Goal: Task Accomplishment & Management: Manage account settings

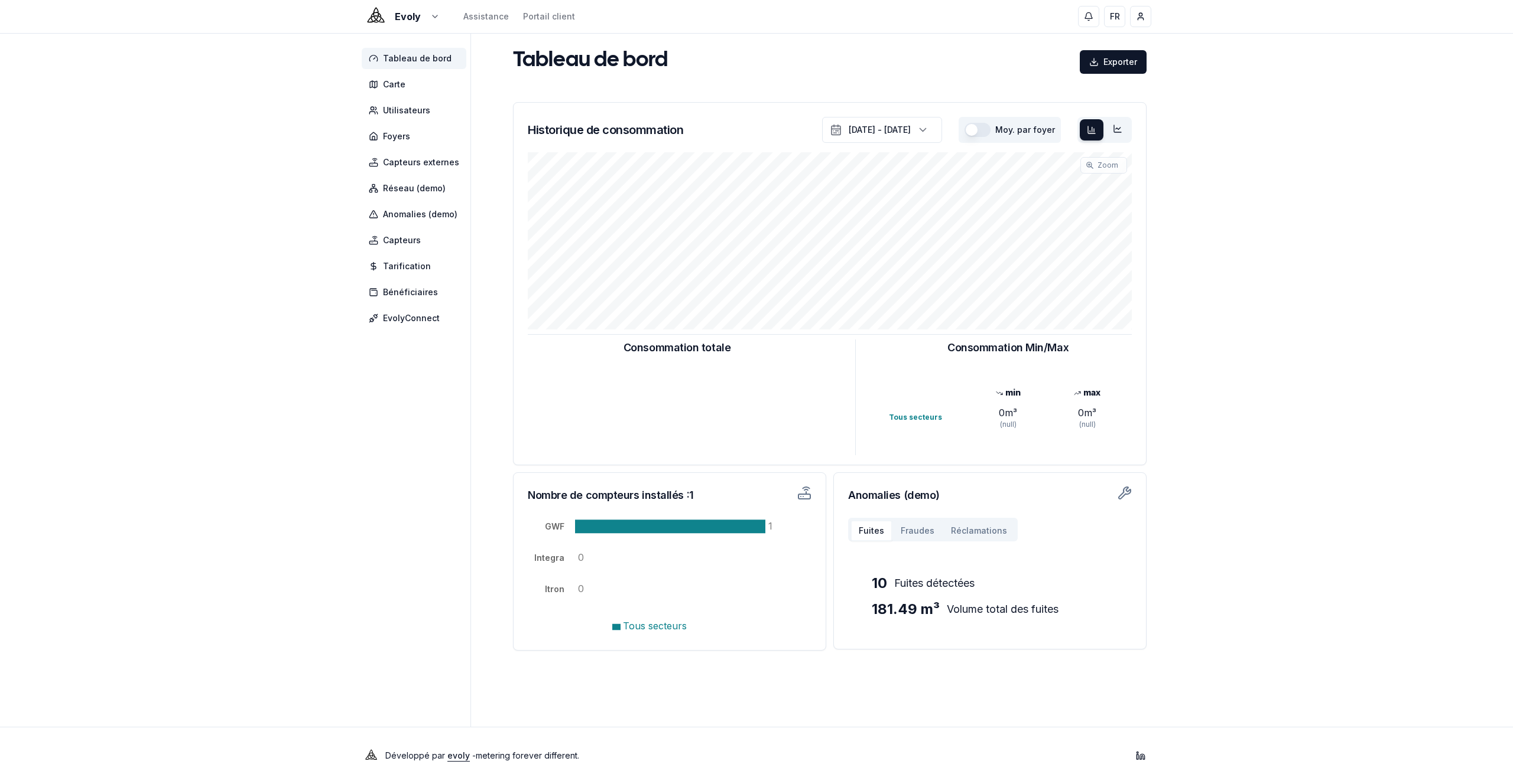
click at [416, 24] on div "Evoly Assistance Portail client FR Yahya" at bounding box center [756, 17] width 827 height 33
click at [423, 15] on html "Evoly Assistance Portail client FR Yahya Tableau de bord Carte Utilisateurs Foy…" at bounding box center [756, 392] width 1513 height 784
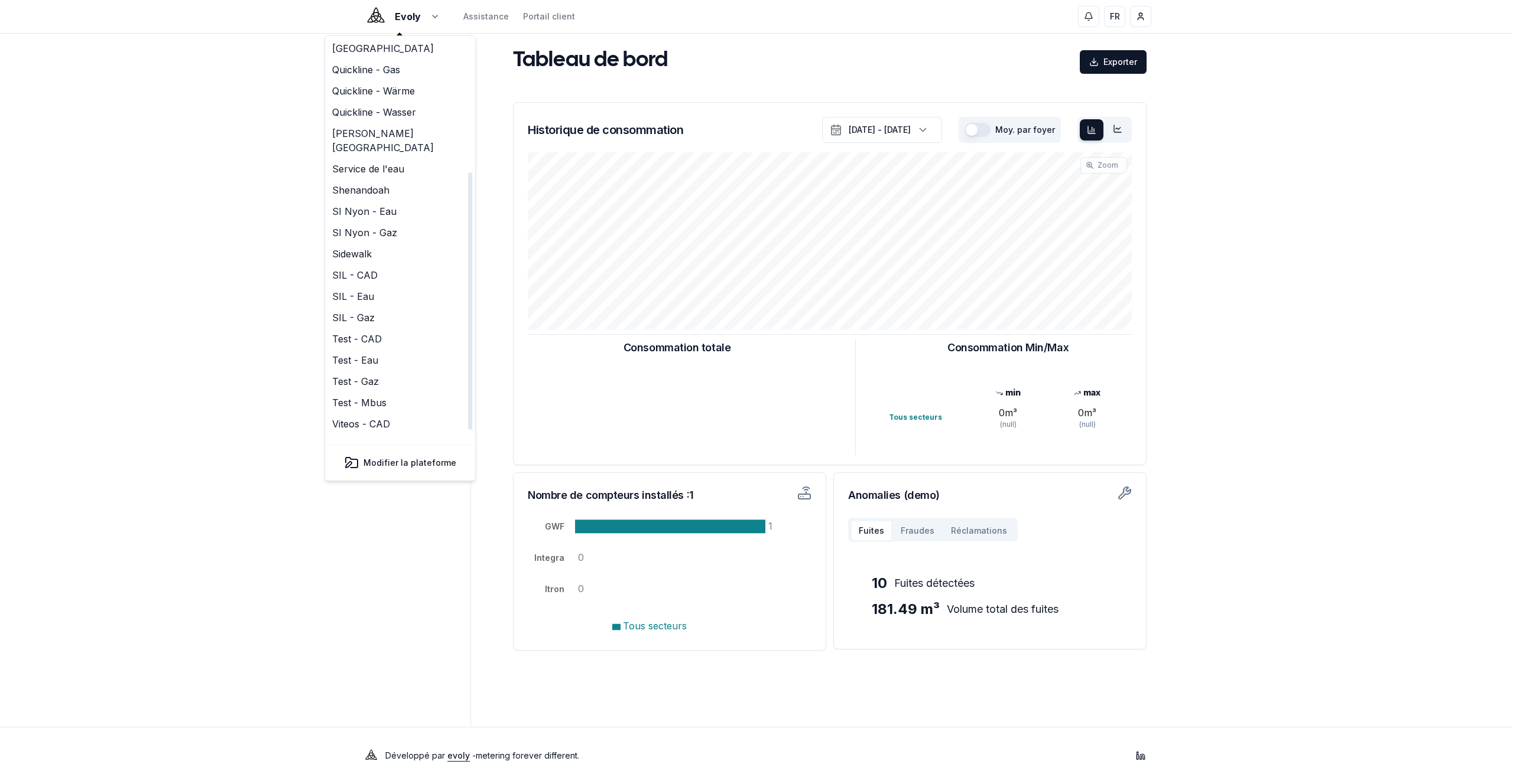
scroll to position [204, 0]
click at [395, 339] on link "Viteos - CAD" at bounding box center [400, 349] width 145 height 22
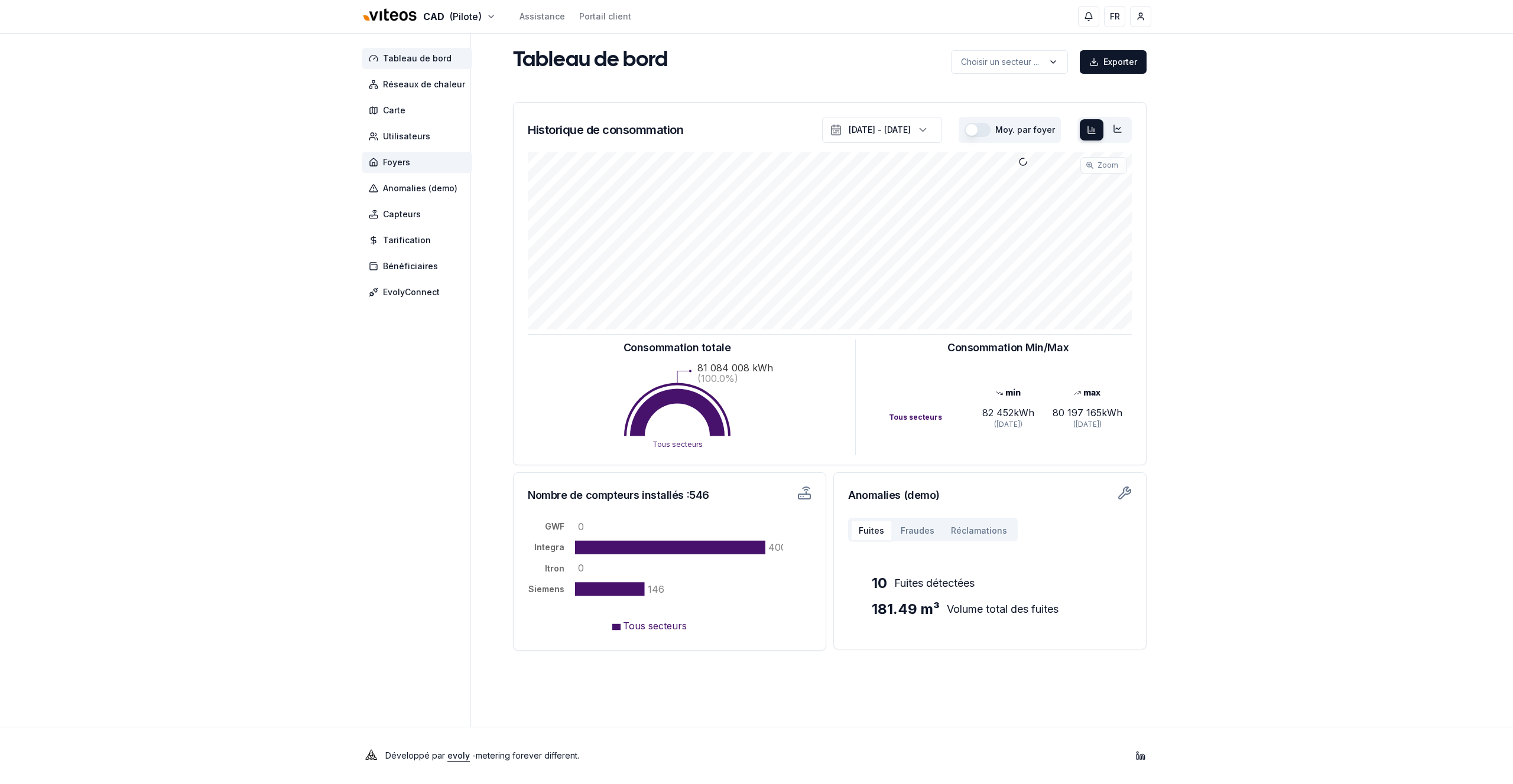
click at [407, 154] on span "Foyers" at bounding box center [416, 162] width 111 height 22
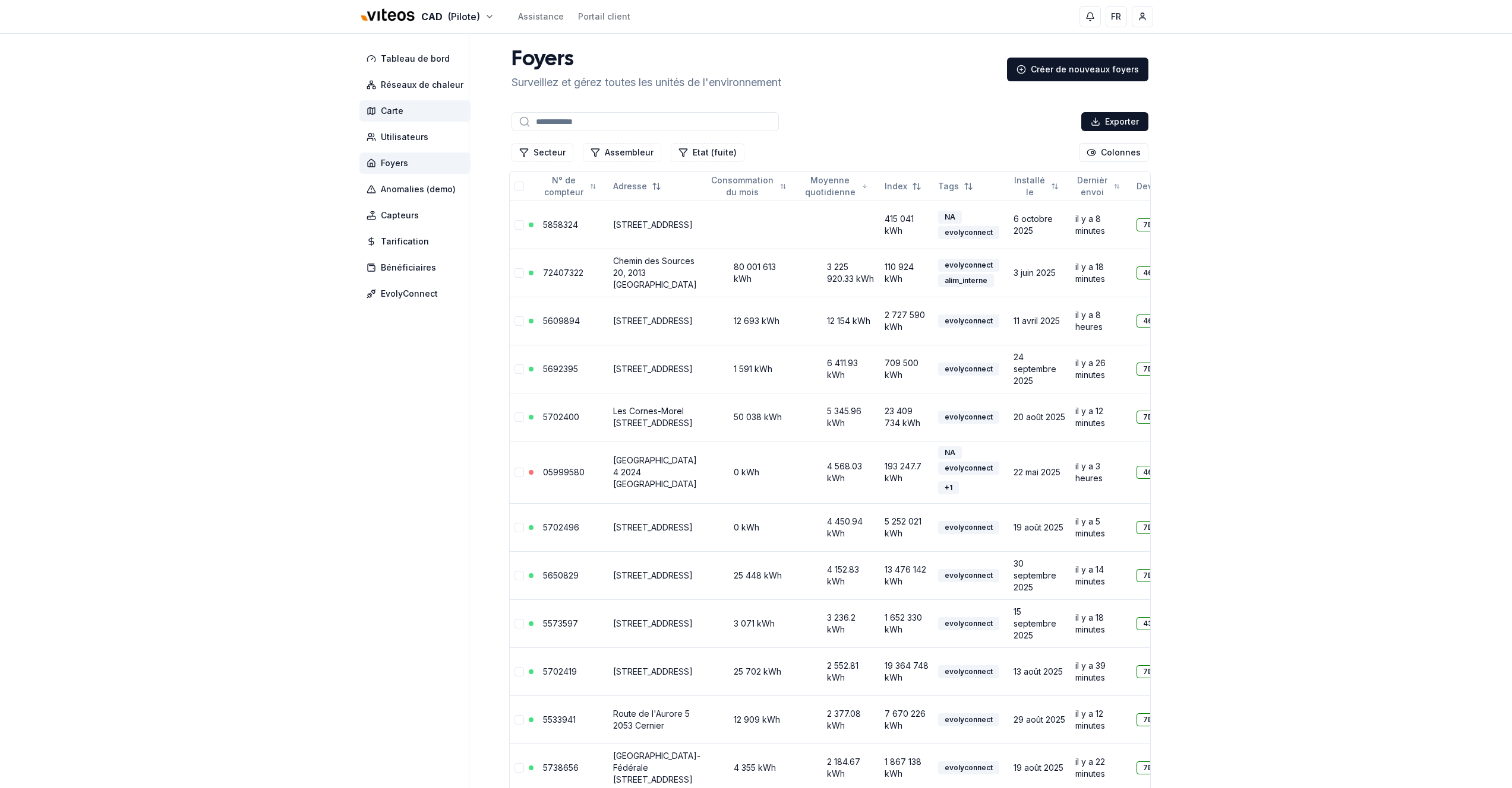
click at [408, 102] on span "Carte" at bounding box center [414, 111] width 111 height 22
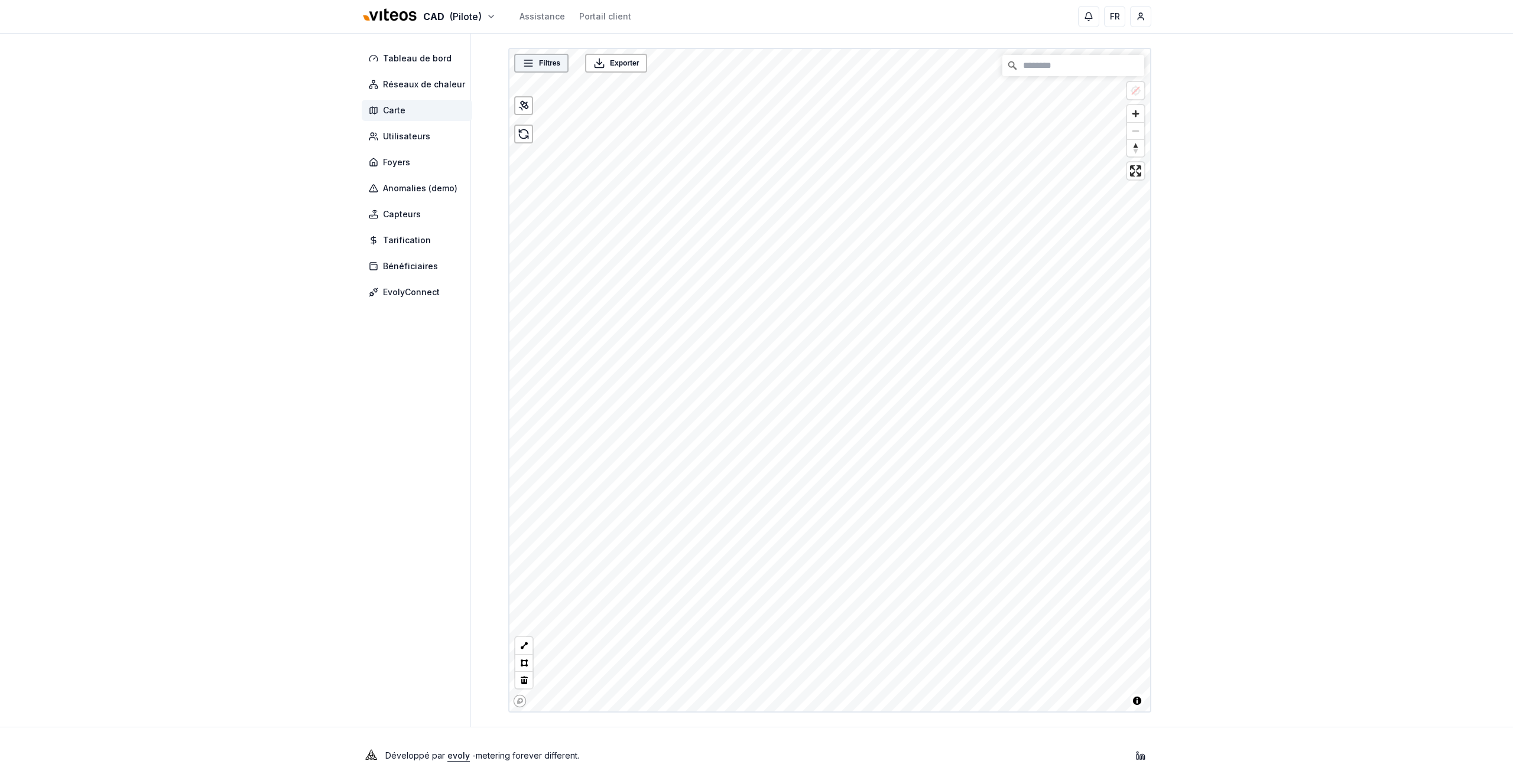
click at [555, 58] on span "Filtres" at bounding box center [549, 64] width 22 height 12
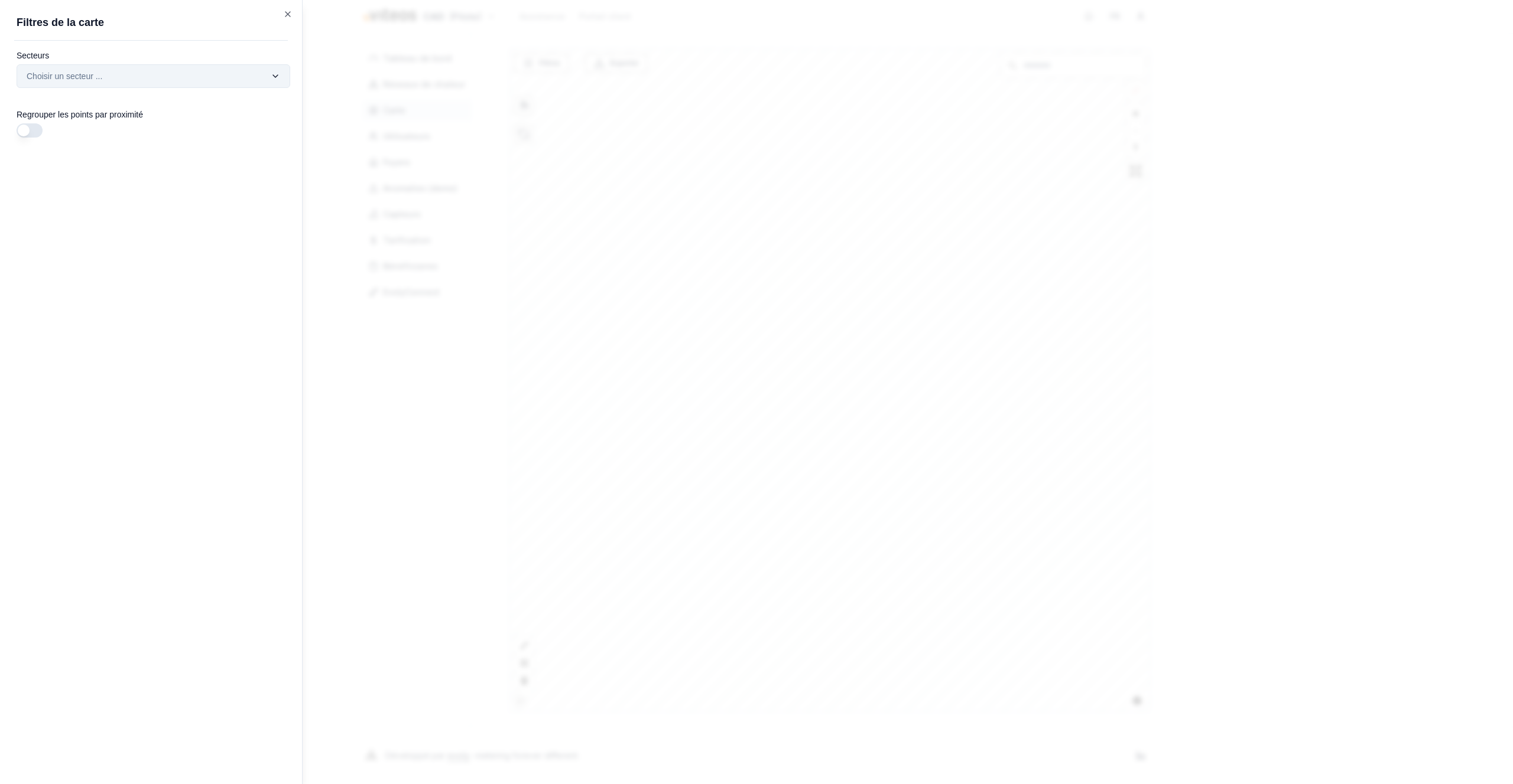
click at [508, 78] on div "Filtres © Mapbox © OpenStreetMap Improve this map Exporter Filtres de la carte …" at bounding box center [829, 380] width 643 height 665
click at [198, 101] on div "BéroCad" at bounding box center [134, 102] width 230 height 19
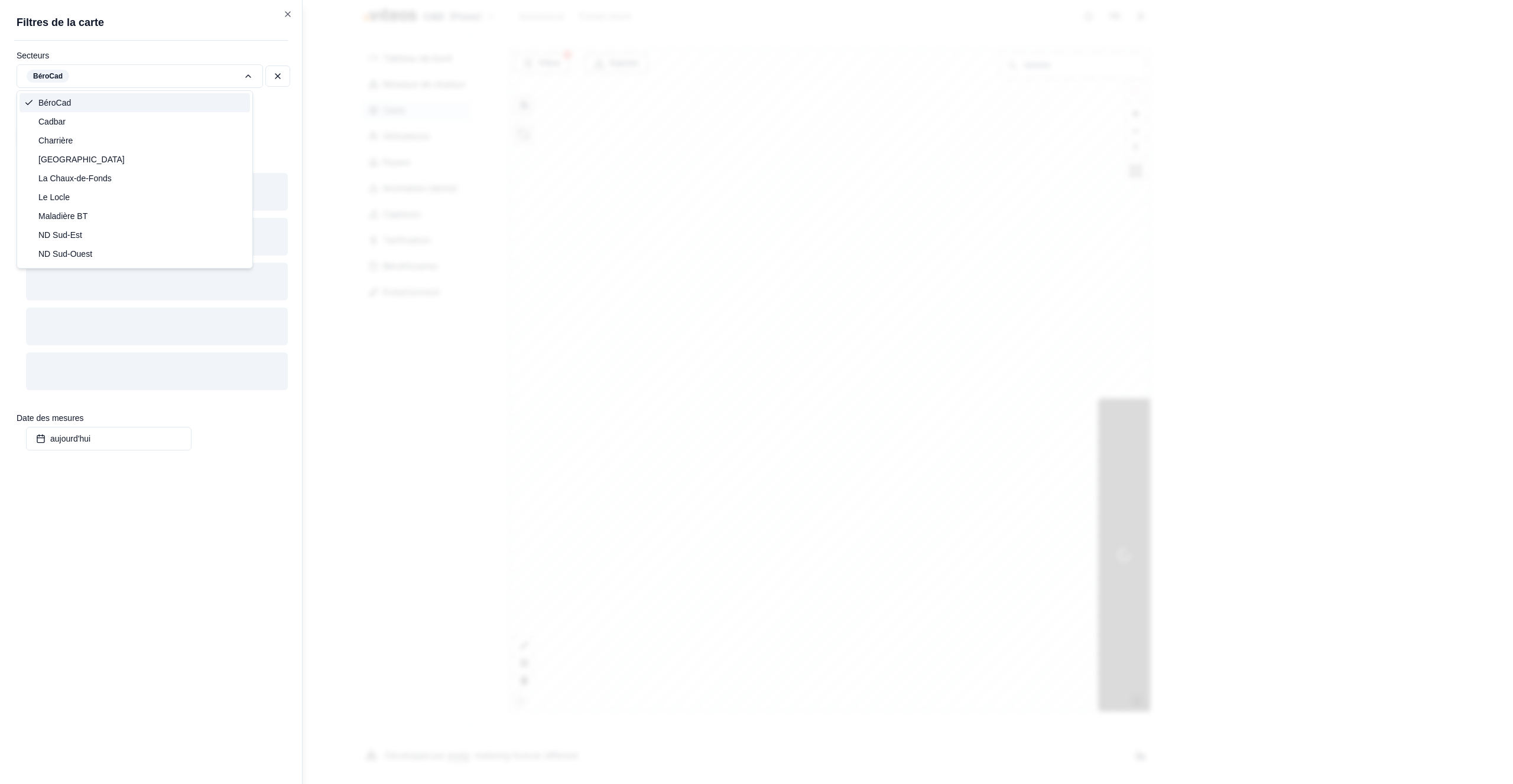
click at [174, 99] on div "BéroCad" at bounding box center [134, 102] width 230 height 19
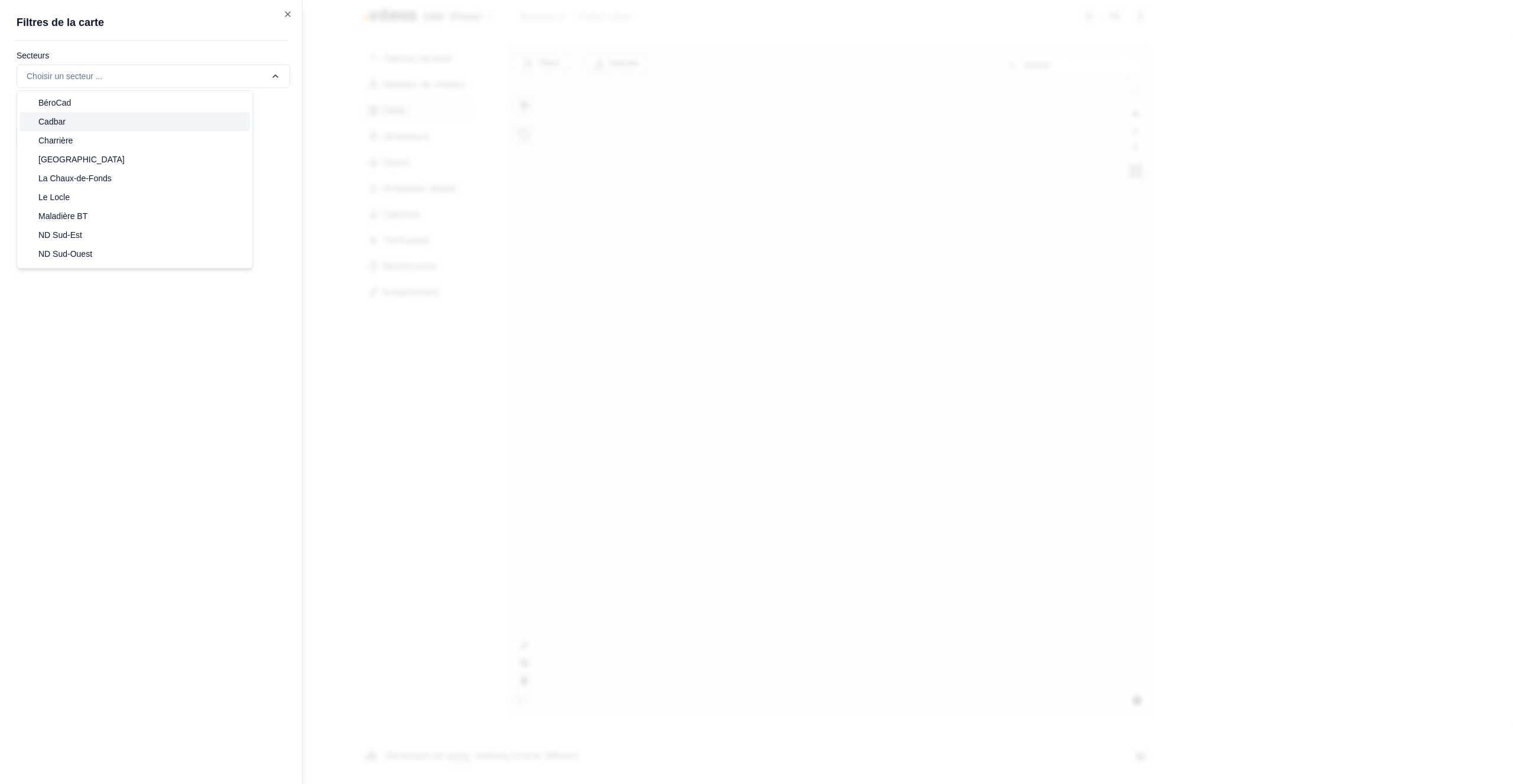
click at [148, 121] on div "Cadbar" at bounding box center [134, 121] width 230 height 19
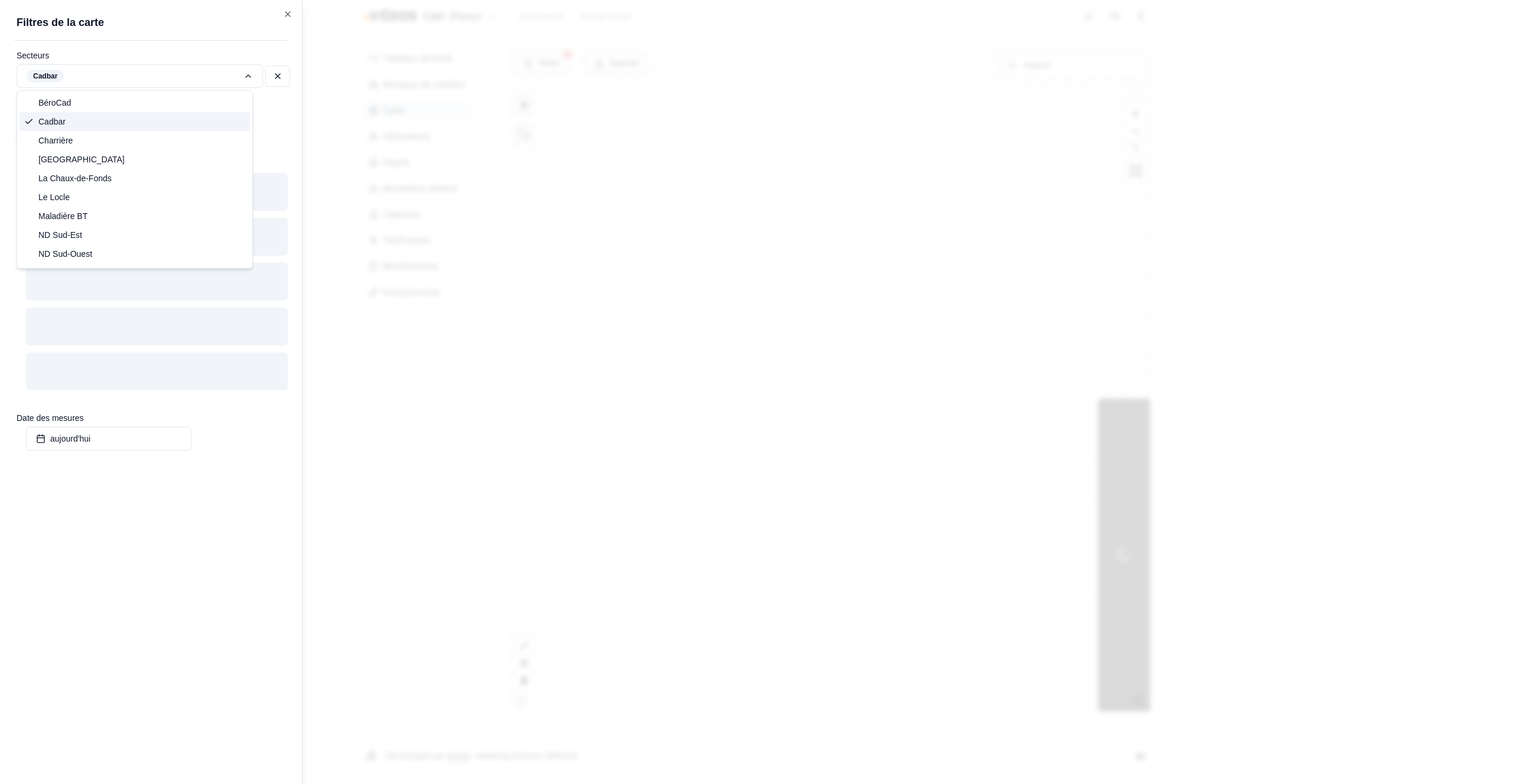
click at [146, 122] on div "Cadbar" at bounding box center [134, 121] width 230 height 19
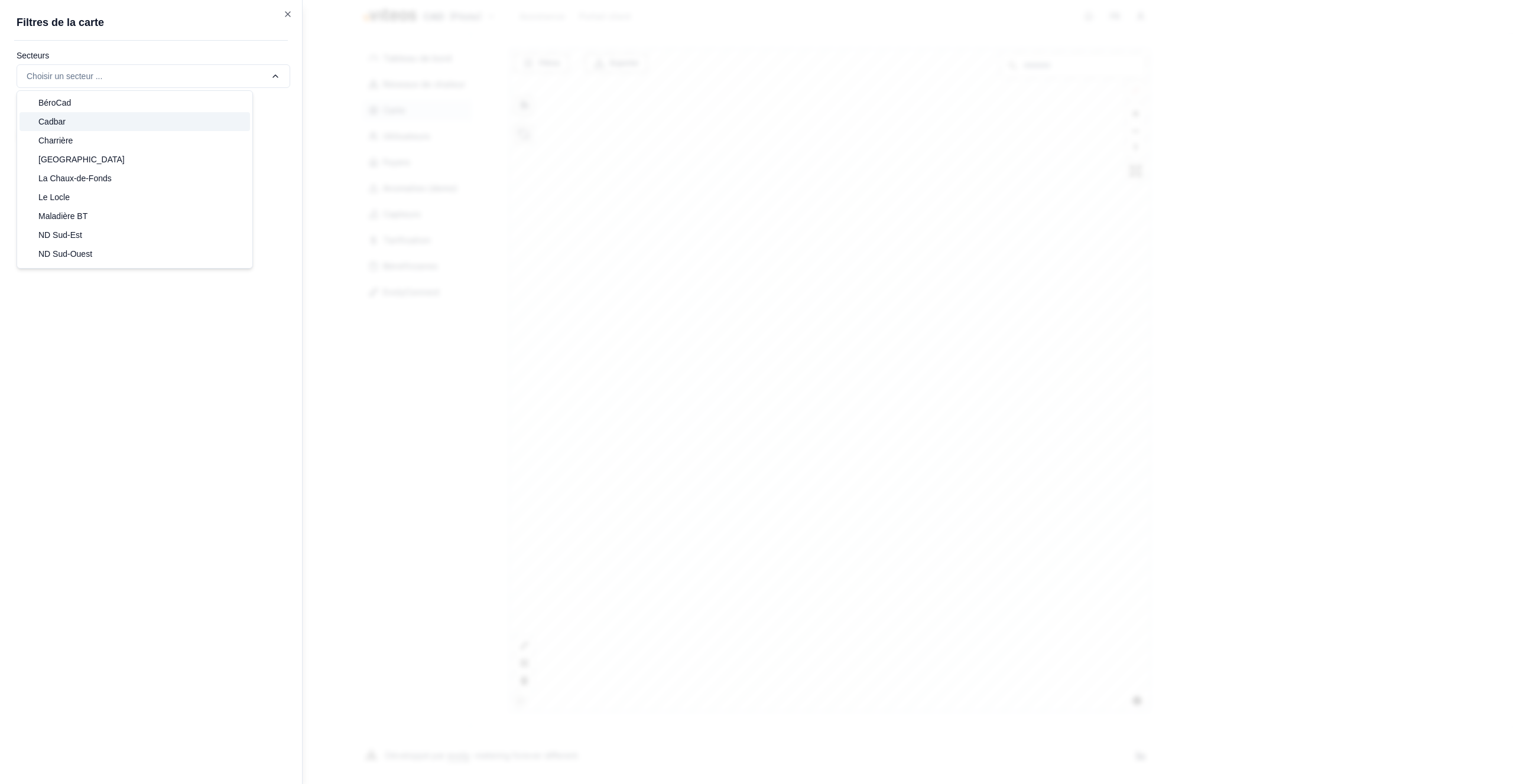
click at [130, 135] on div "Charrière" at bounding box center [134, 140] width 230 height 19
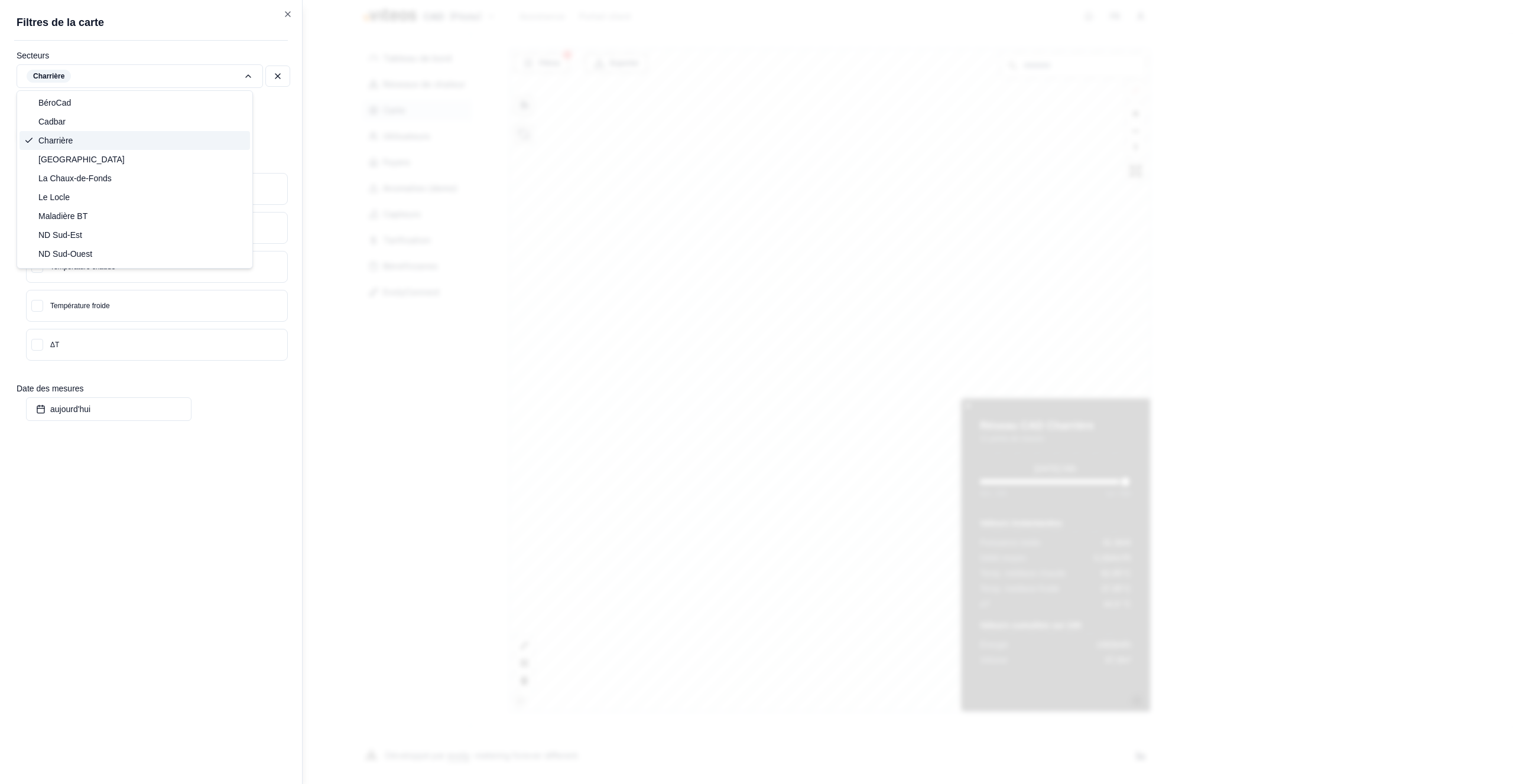
click at [126, 141] on div "Charrière" at bounding box center [134, 140] width 230 height 19
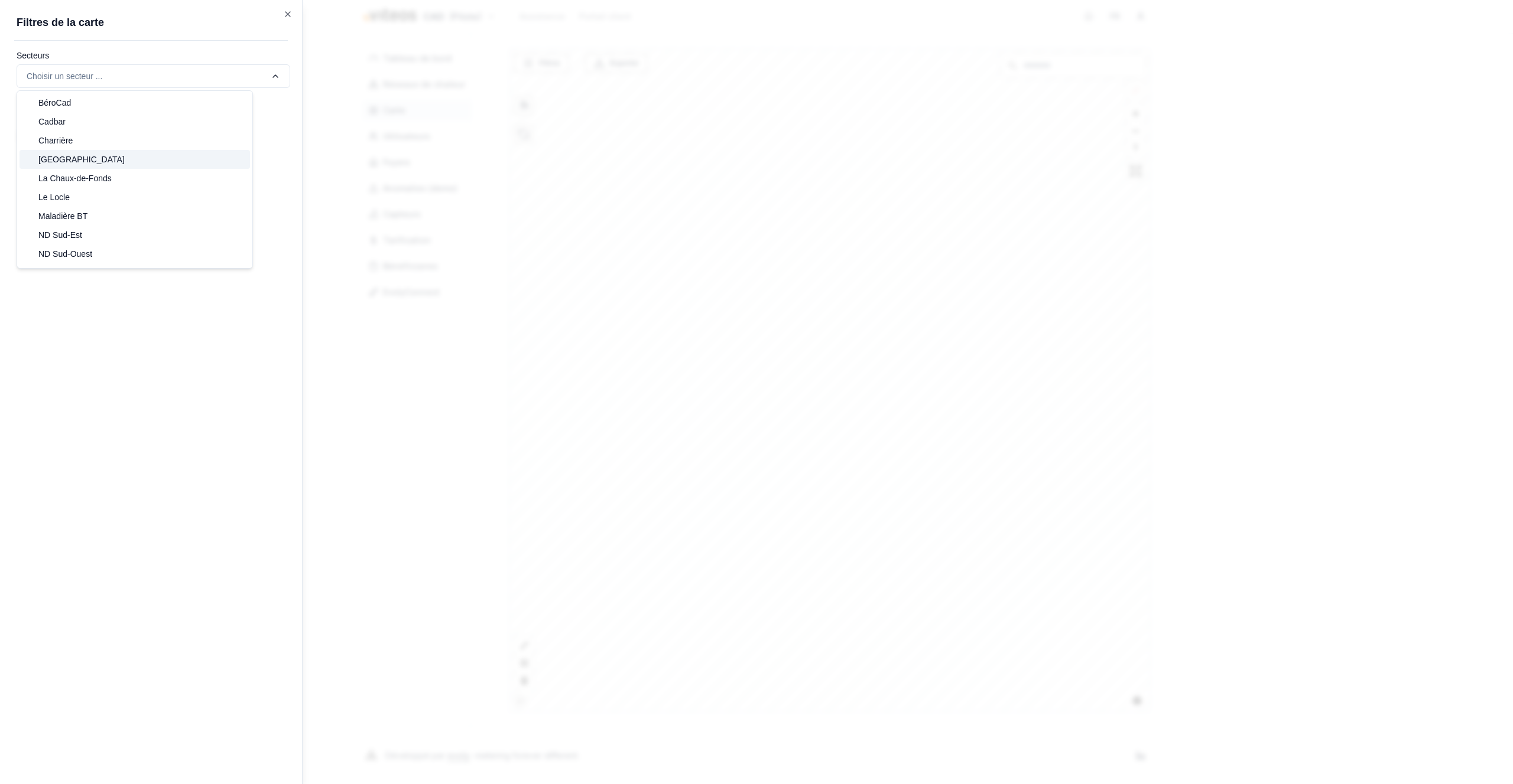
click at [116, 158] on div "Collège-Ville" at bounding box center [134, 159] width 230 height 19
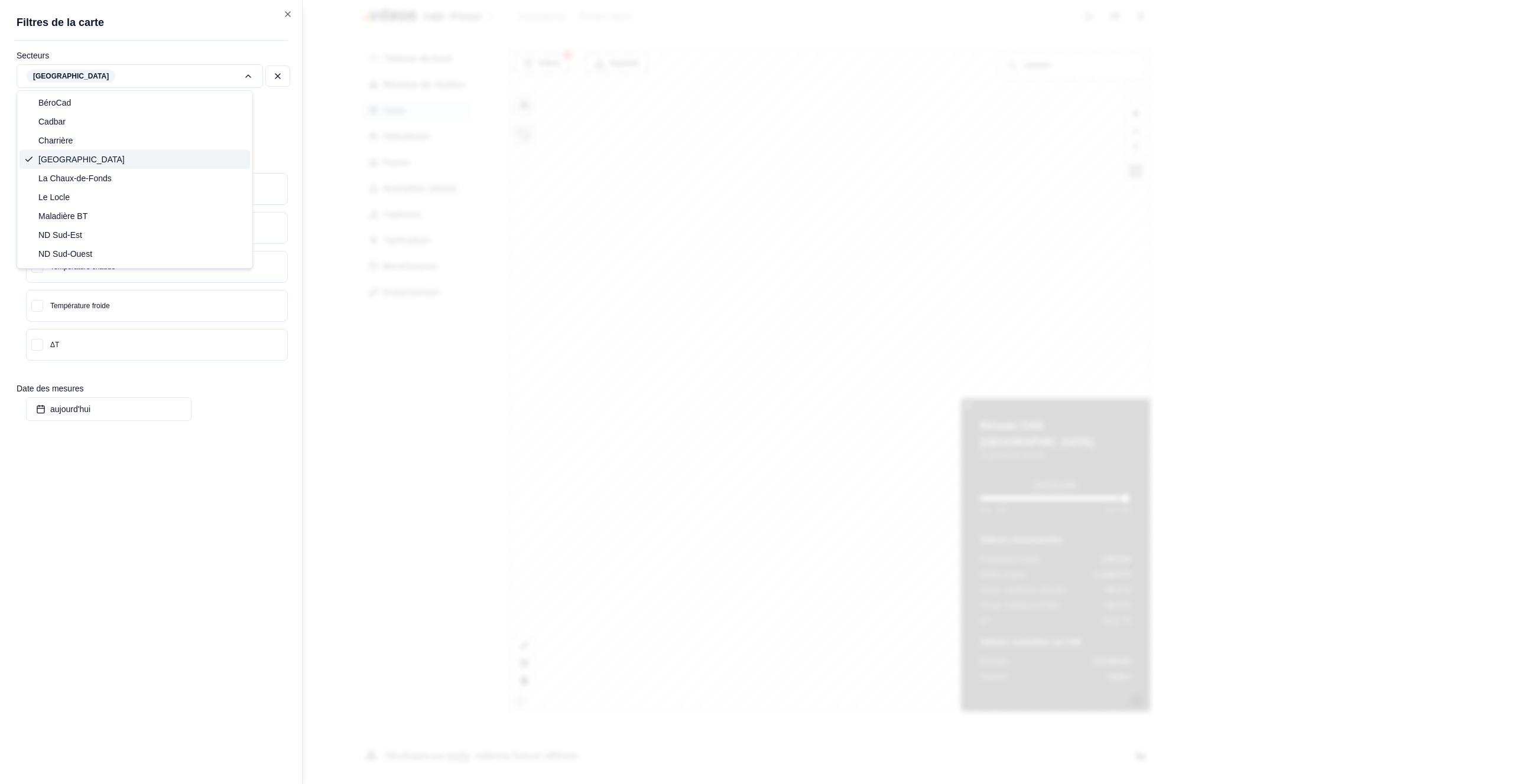
click at [116, 158] on div "Collège-Ville" at bounding box center [134, 159] width 230 height 19
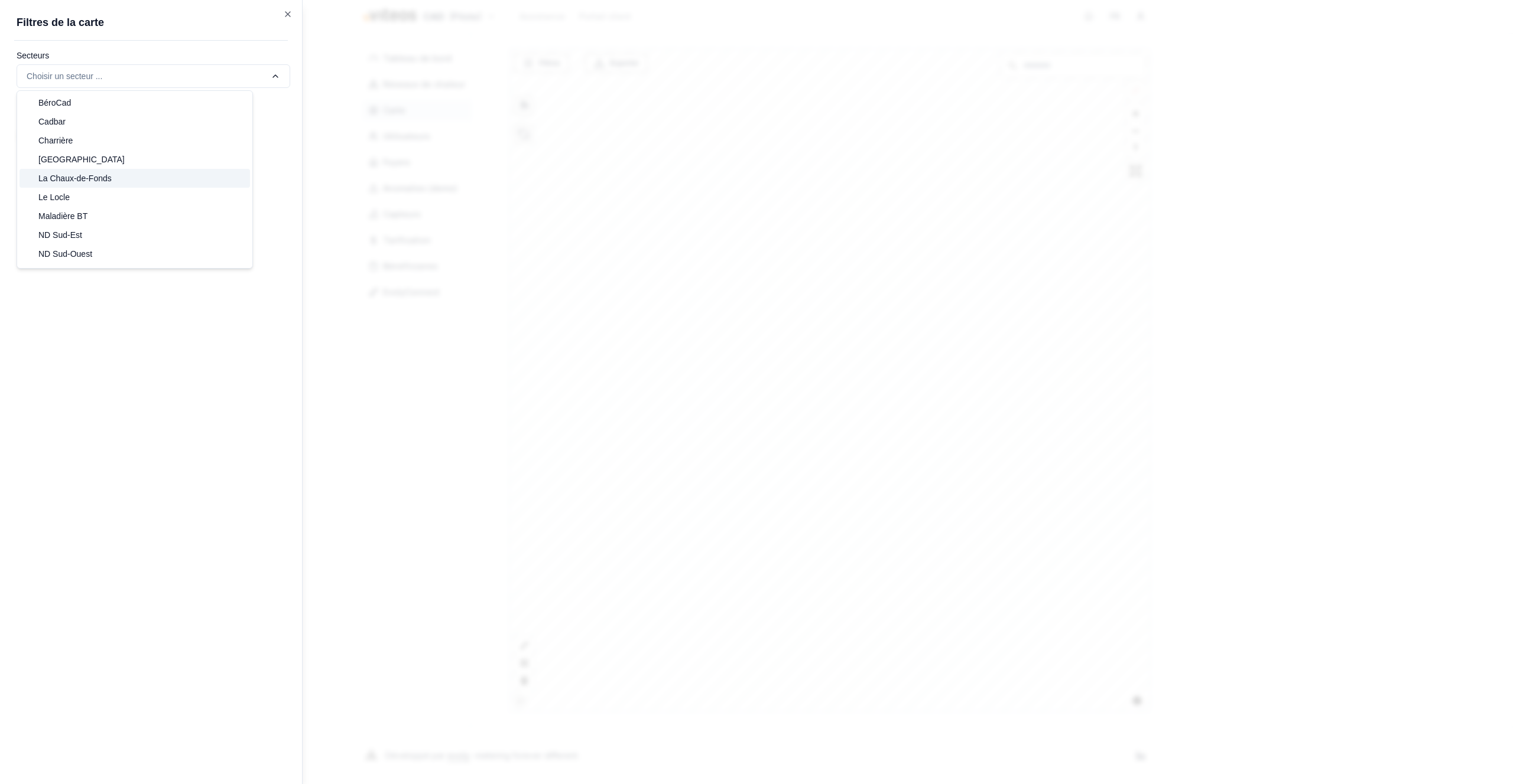
click at [106, 171] on div "La Chaux-de-Fonds" at bounding box center [134, 178] width 230 height 19
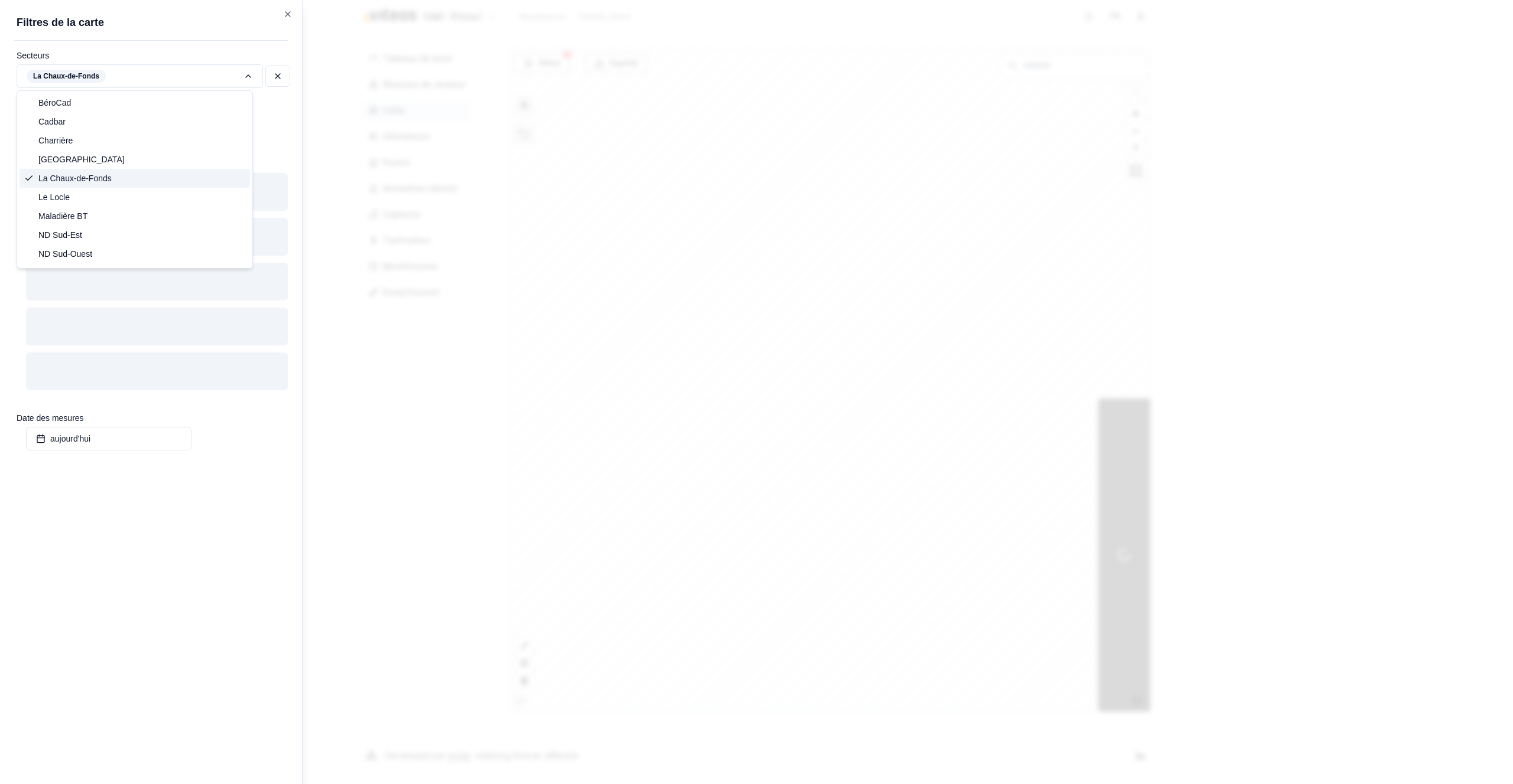
click at [109, 178] on span "La Chaux-de-Fonds" at bounding box center [74, 178] width 73 height 12
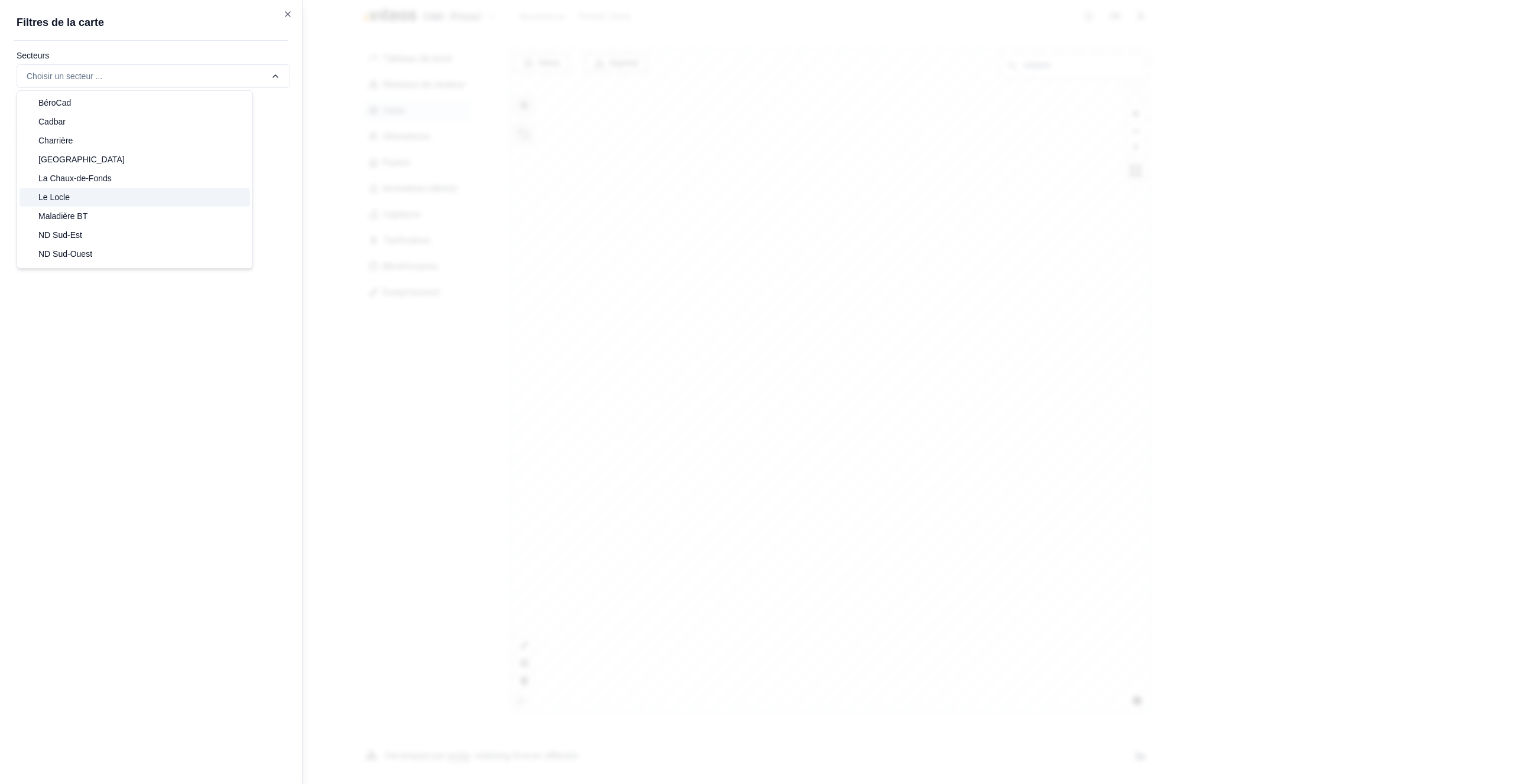
click at [98, 193] on div "Le Locle" at bounding box center [134, 197] width 230 height 19
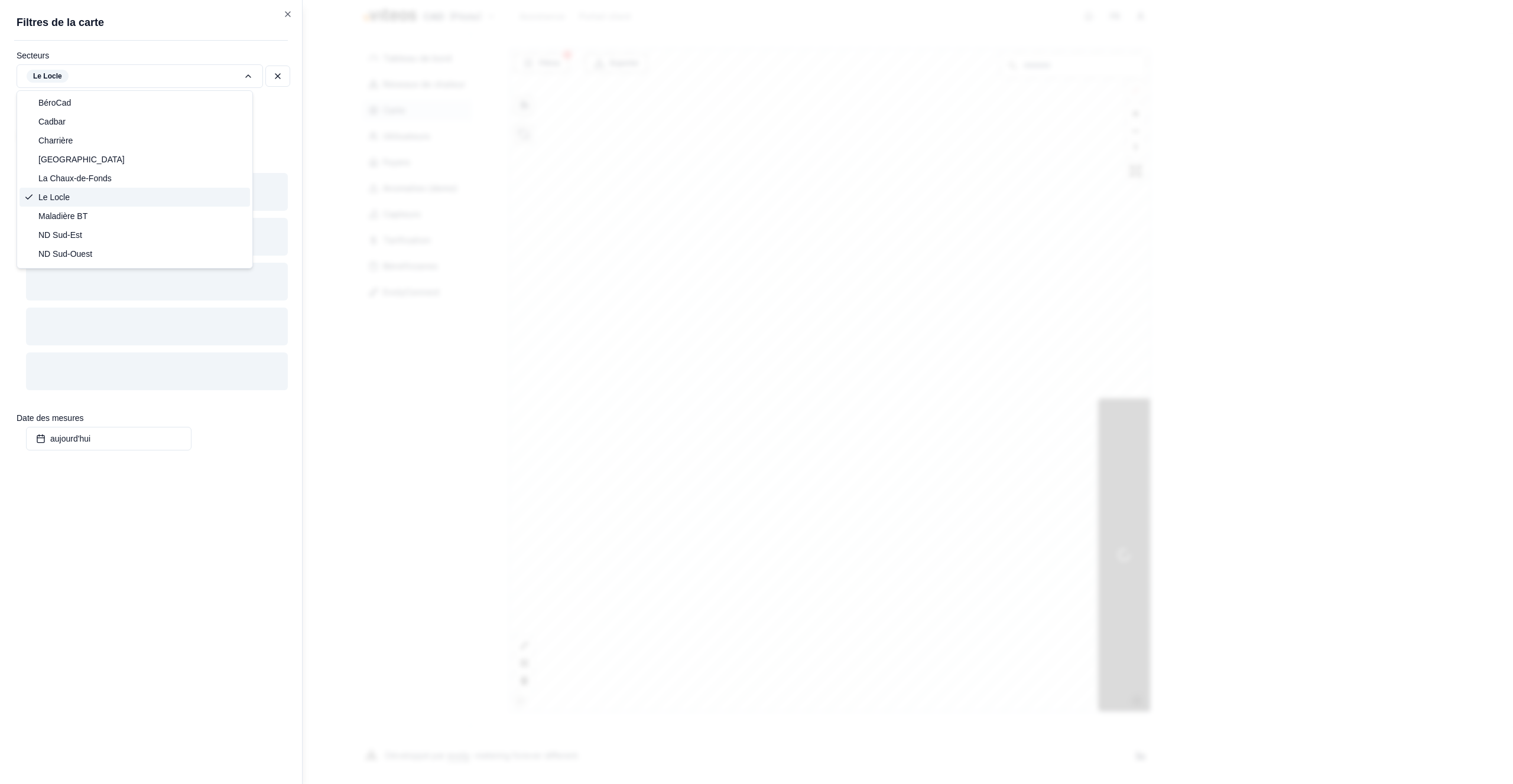
click at [99, 200] on div "Le Locle" at bounding box center [134, 197] width 230 height 19
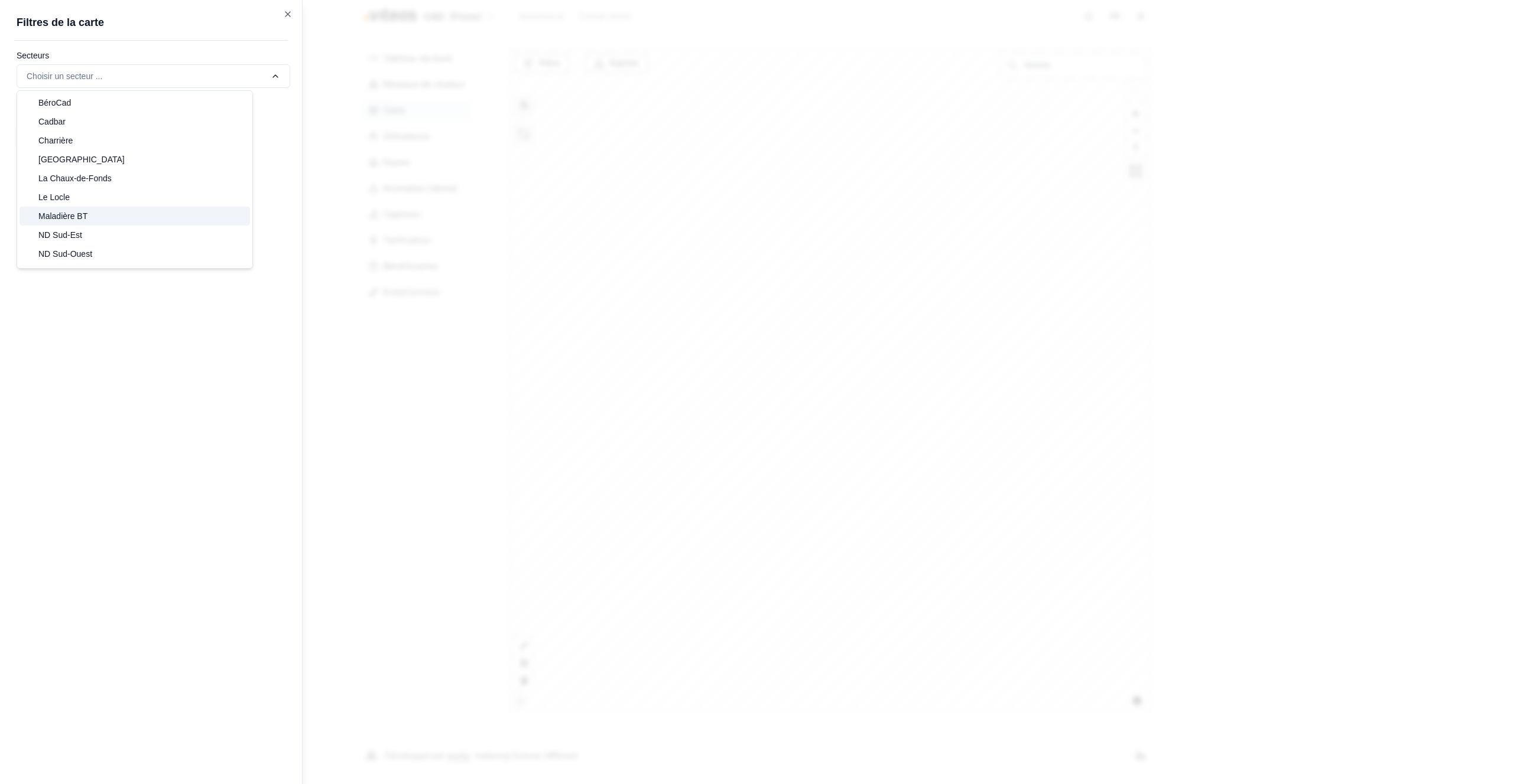
click at [93, 211] on div "Maladière BT" at bounding box center [134, 215] width 230 height 19
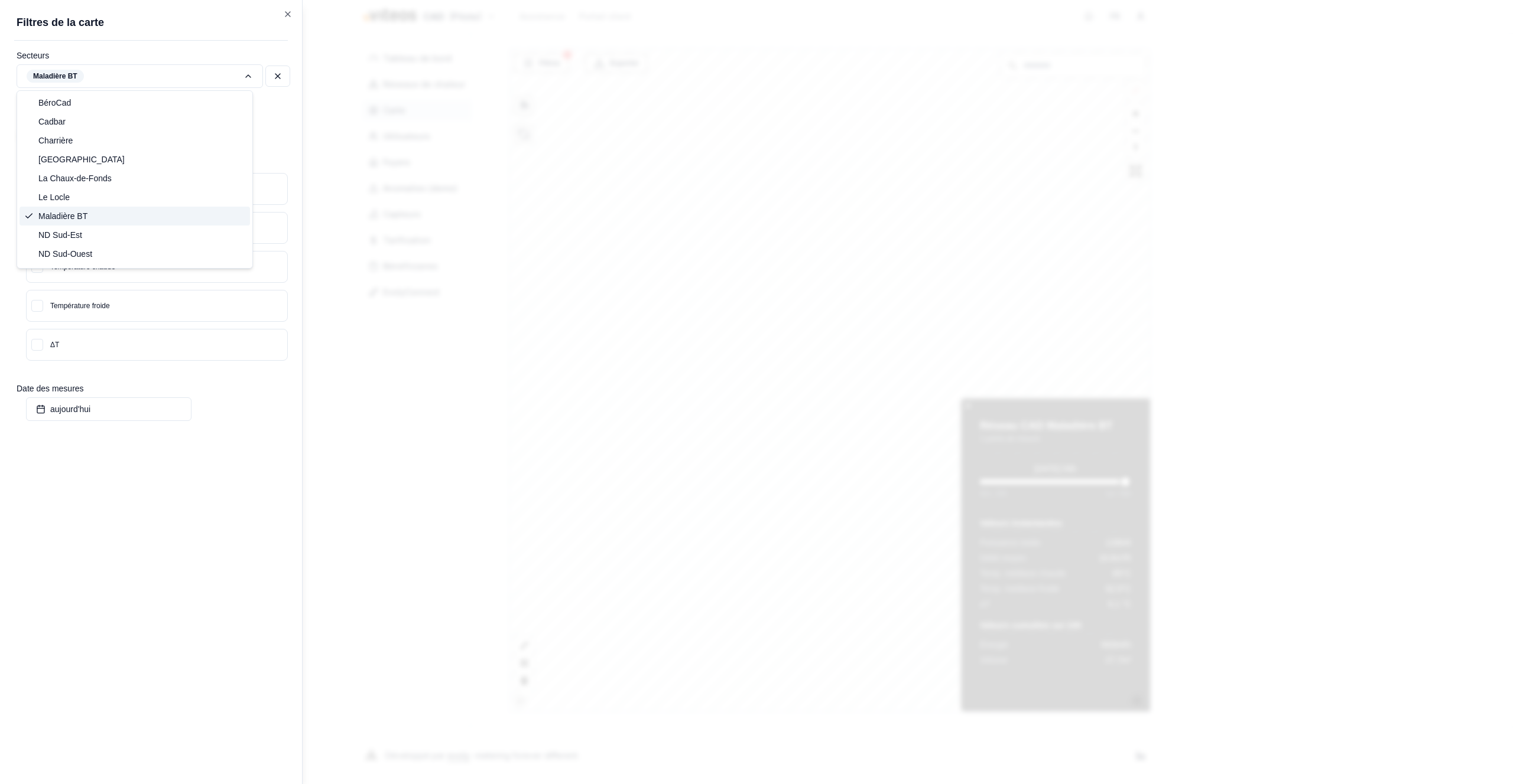
click at [89, 216] on div "Maladière BT" at bounding box center [134, 215] width 230 height 19
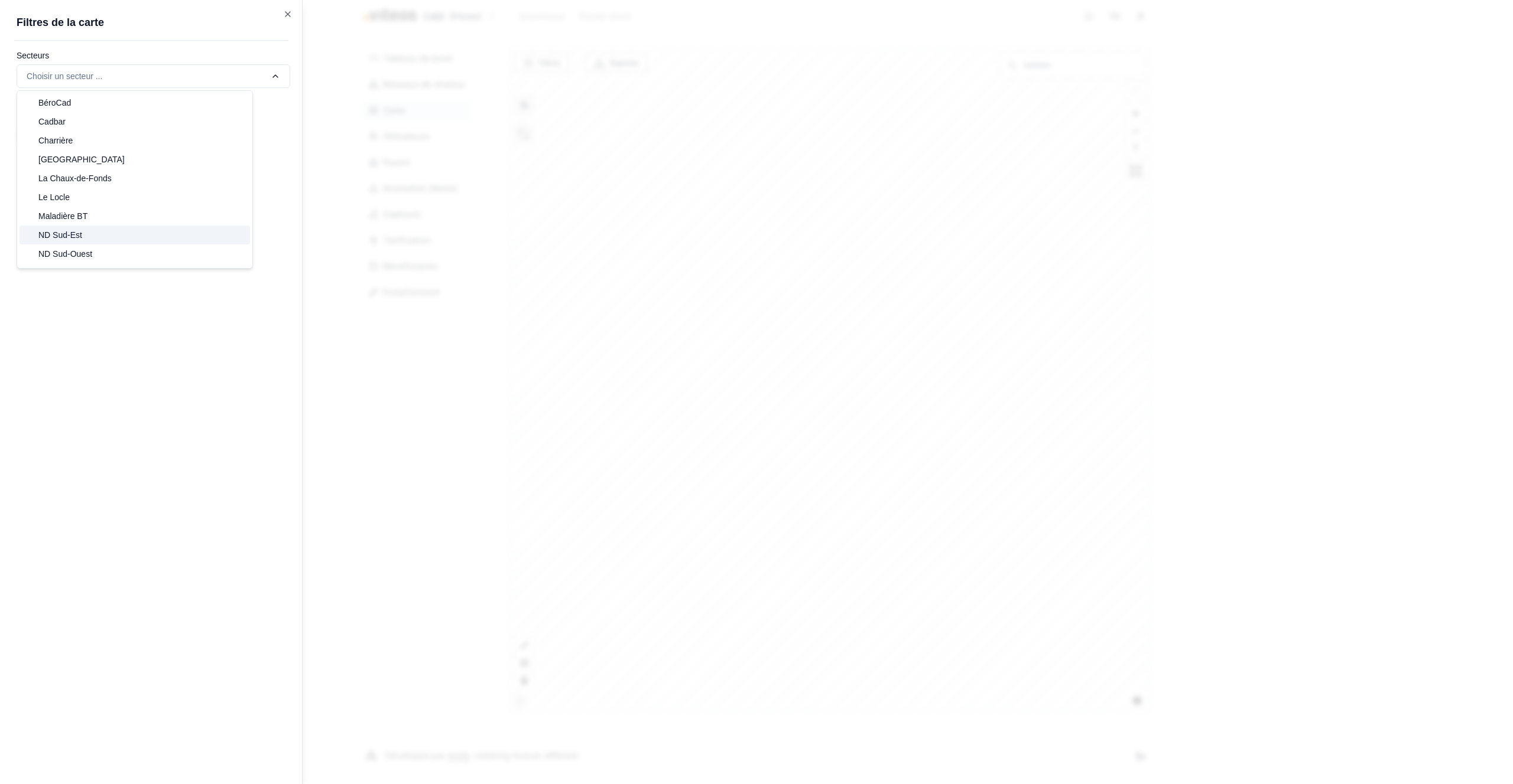
click at [75, 232] on span "ND Sud-Est" at bounding box center [60, 235] width 44 height 12
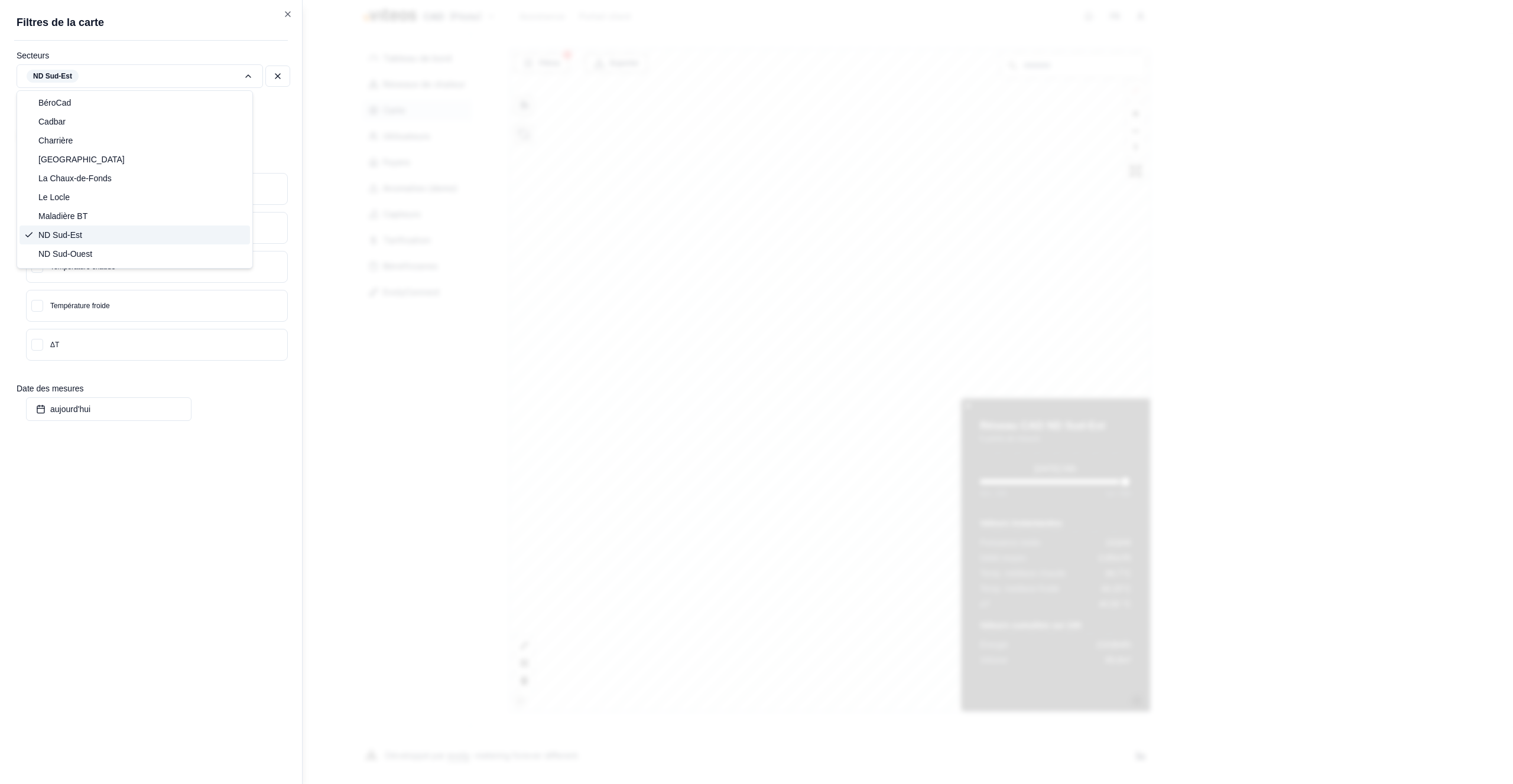
scroll to position [92, 0]
click at [85, 142] on div "ND Sud-Est" at bounding box center [134, 142] width 230 height 19
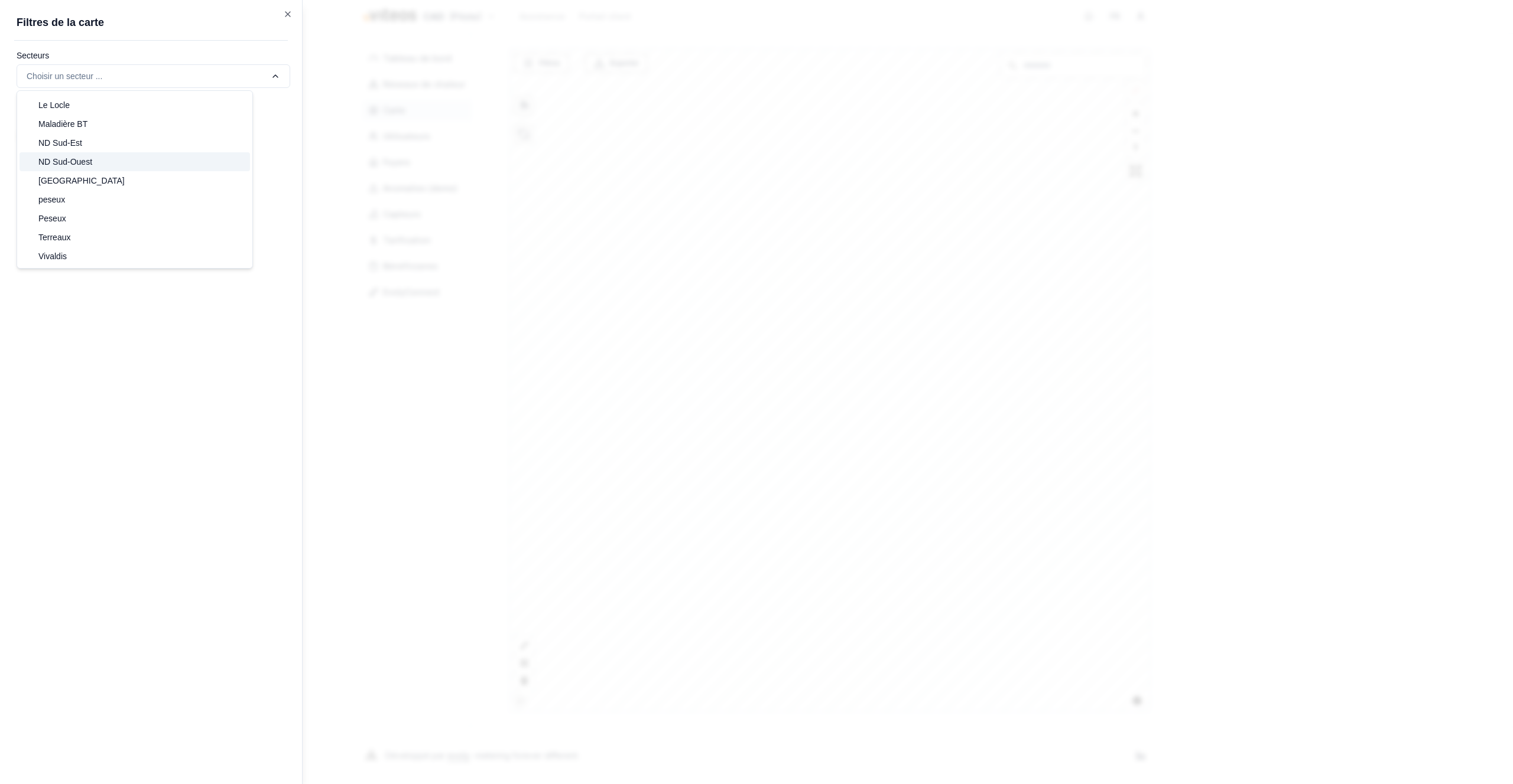
click at [77, 161] on span "ND Sud-Ouest" at bounding box center [65, 161] width 54 height 12
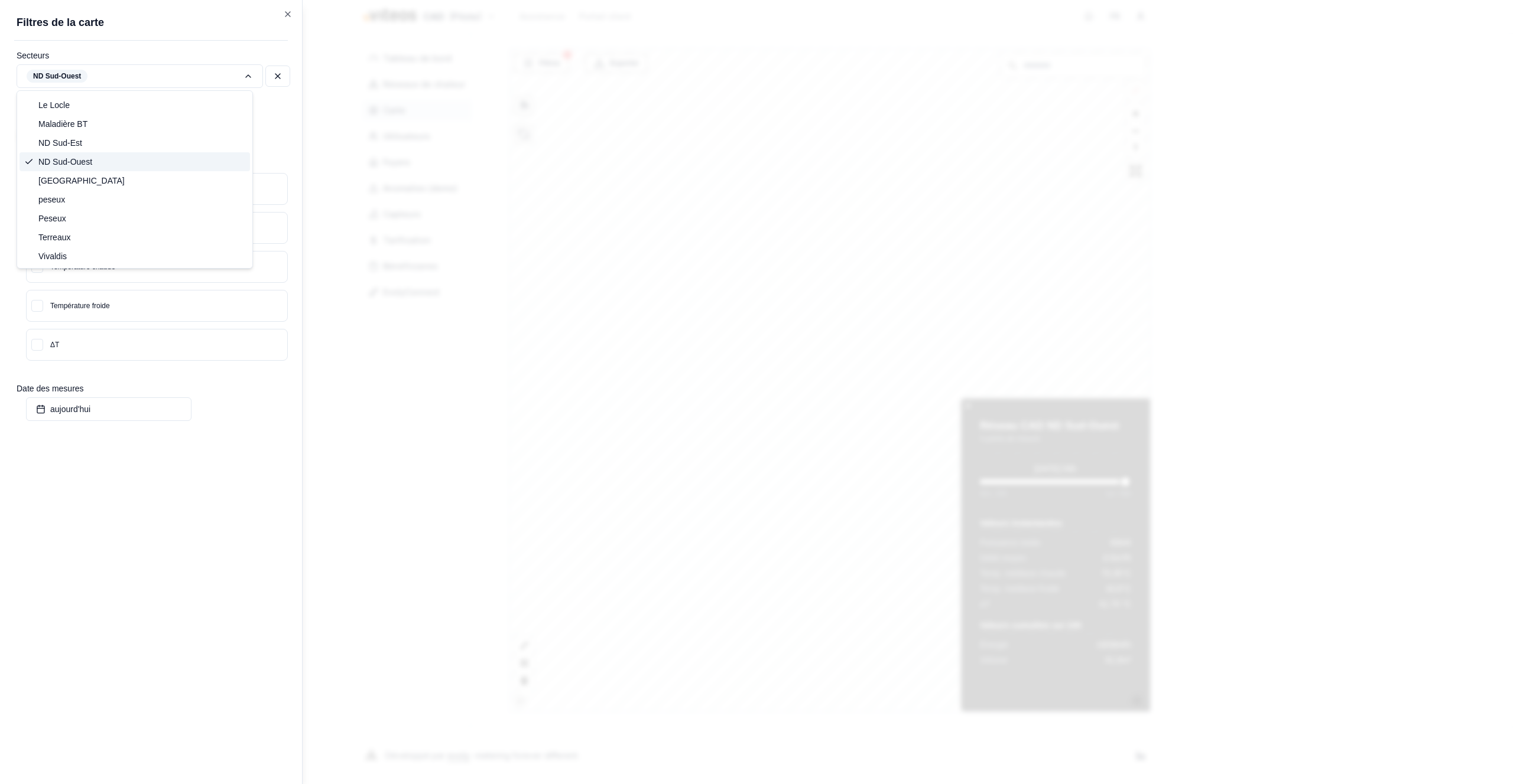
click at [77, 161] on span "ND Sud-Ouest" at bounding box center [65, 161] width 54 height 12
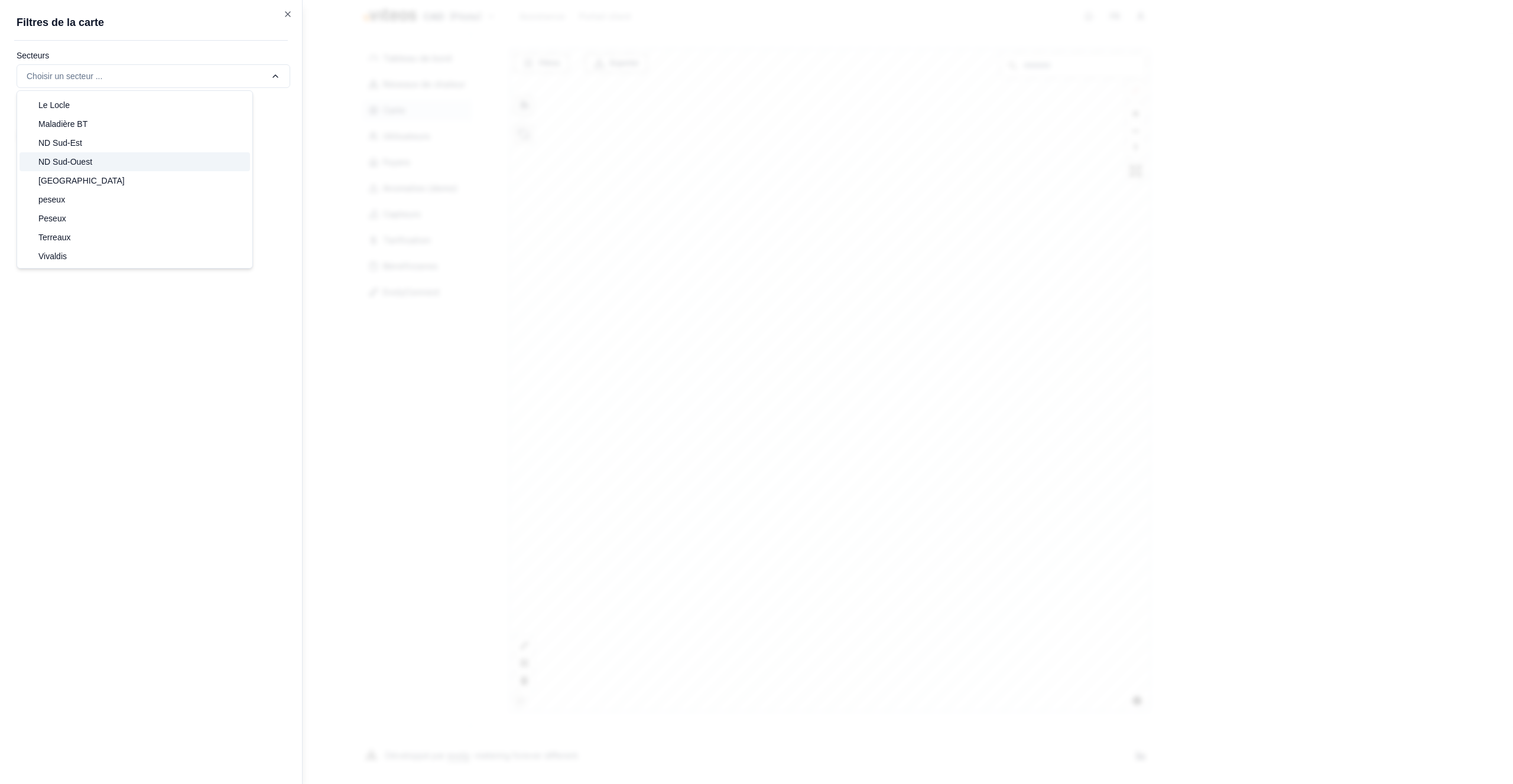
click at [71, 175] on span "Neuchâtel" at bounding box center [81, 181] width 86 height 12
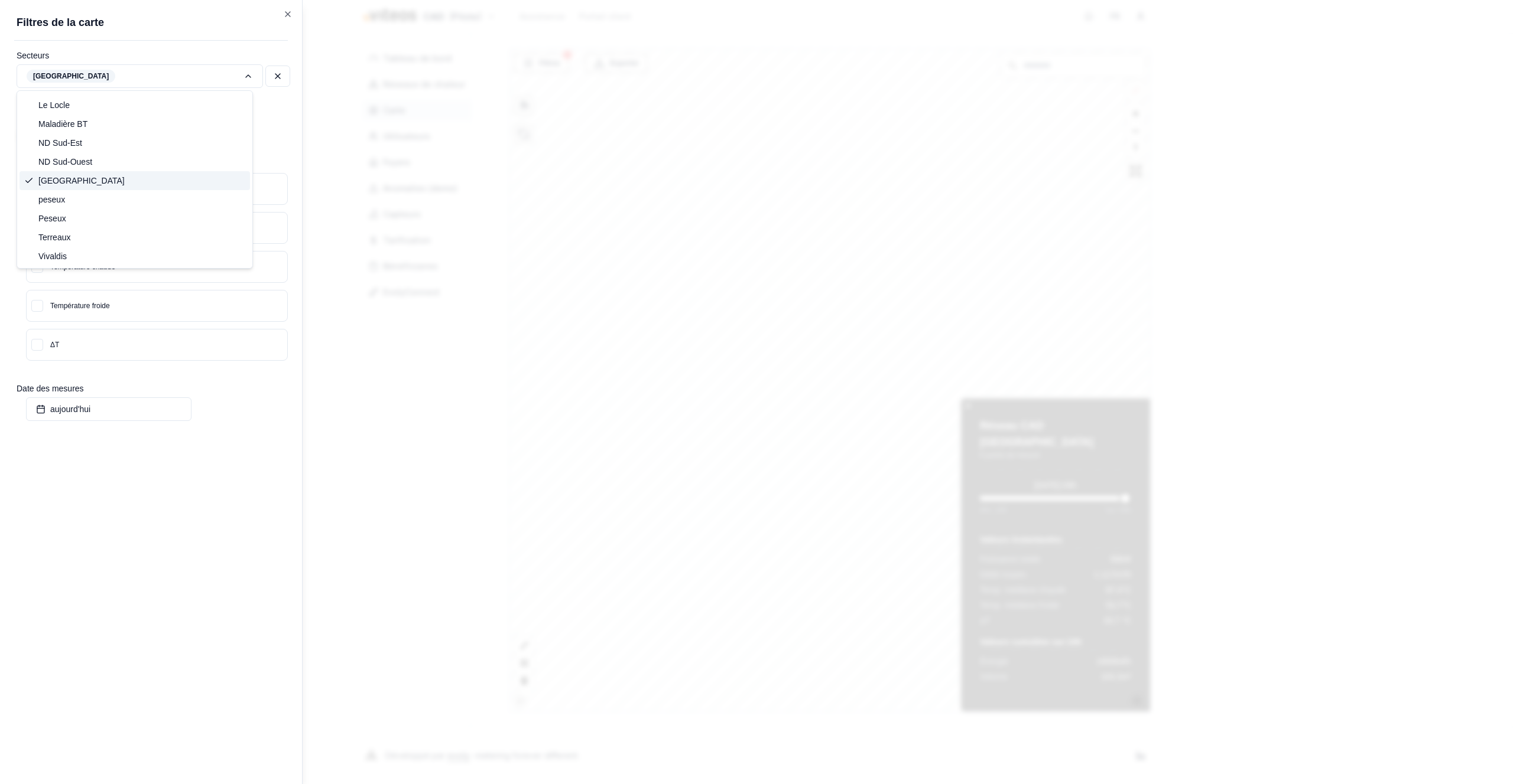
click at [71, 175] on span "Neuchâtel" at bounding box center [81, 181] width 86 height 12
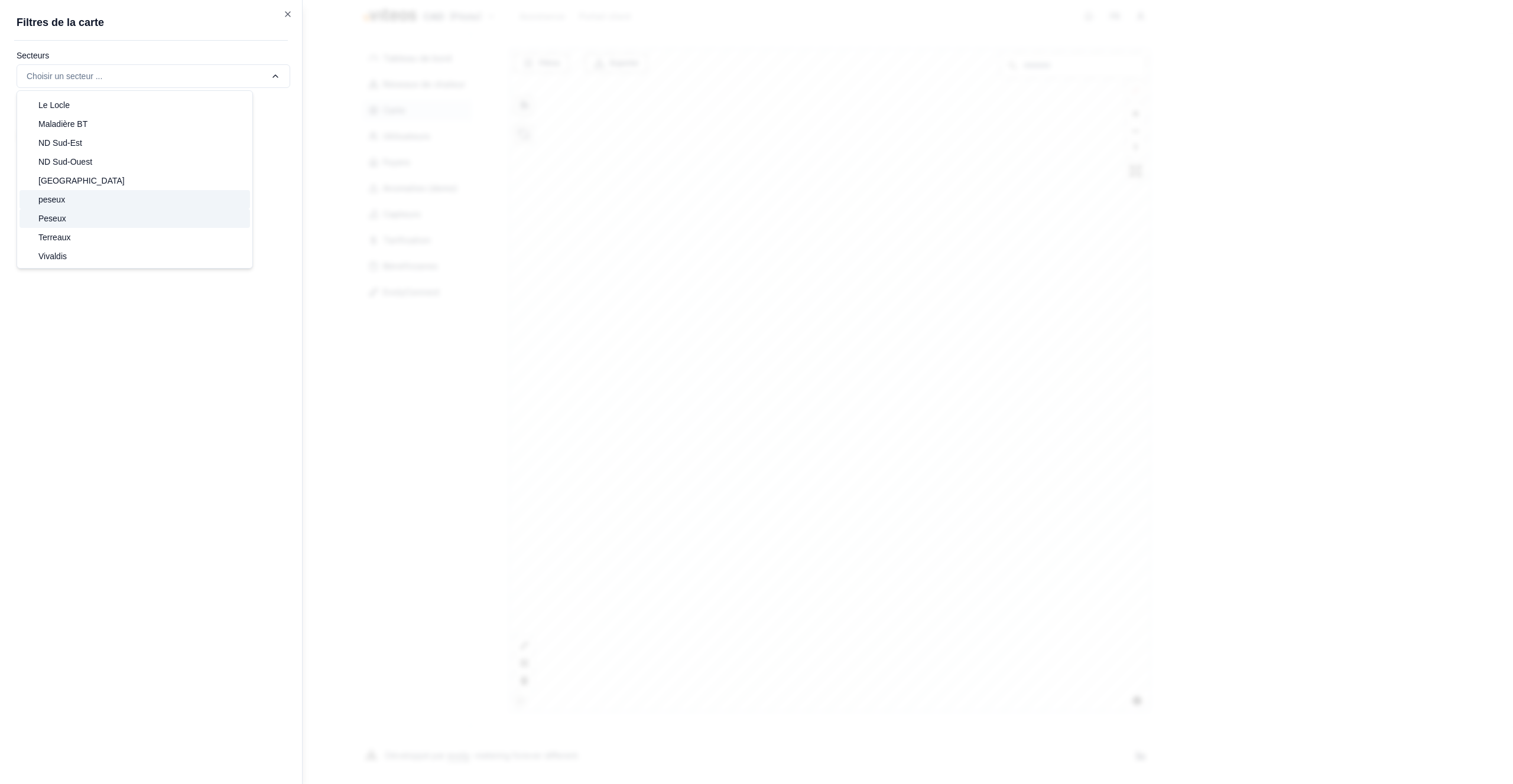
click at [62, 197] on span "peseux" at bounding box center [51, 200] width 26 height 12
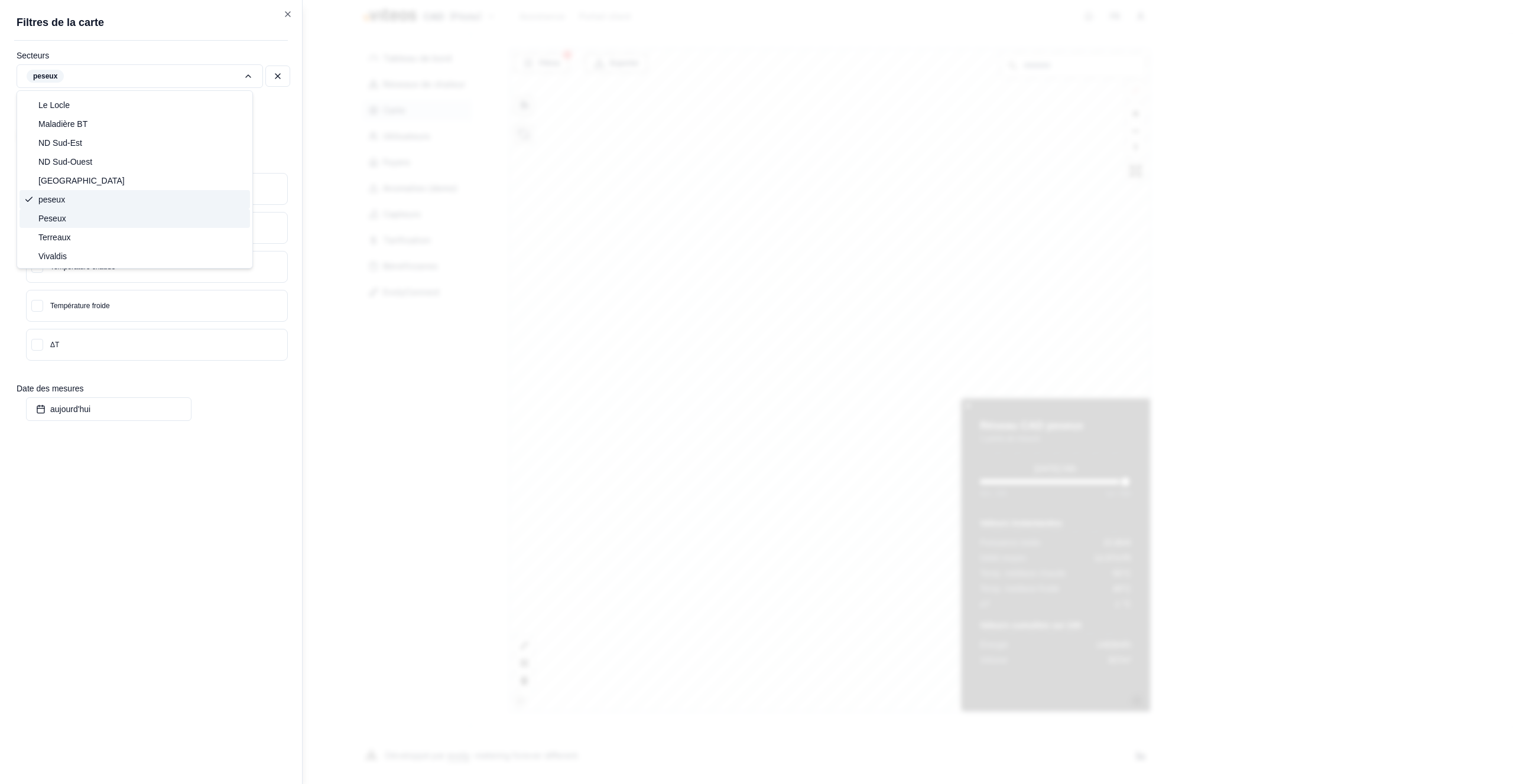
click at [50, 213] on span "Peseux" at bounding box center [52, 218] width 27 height 12
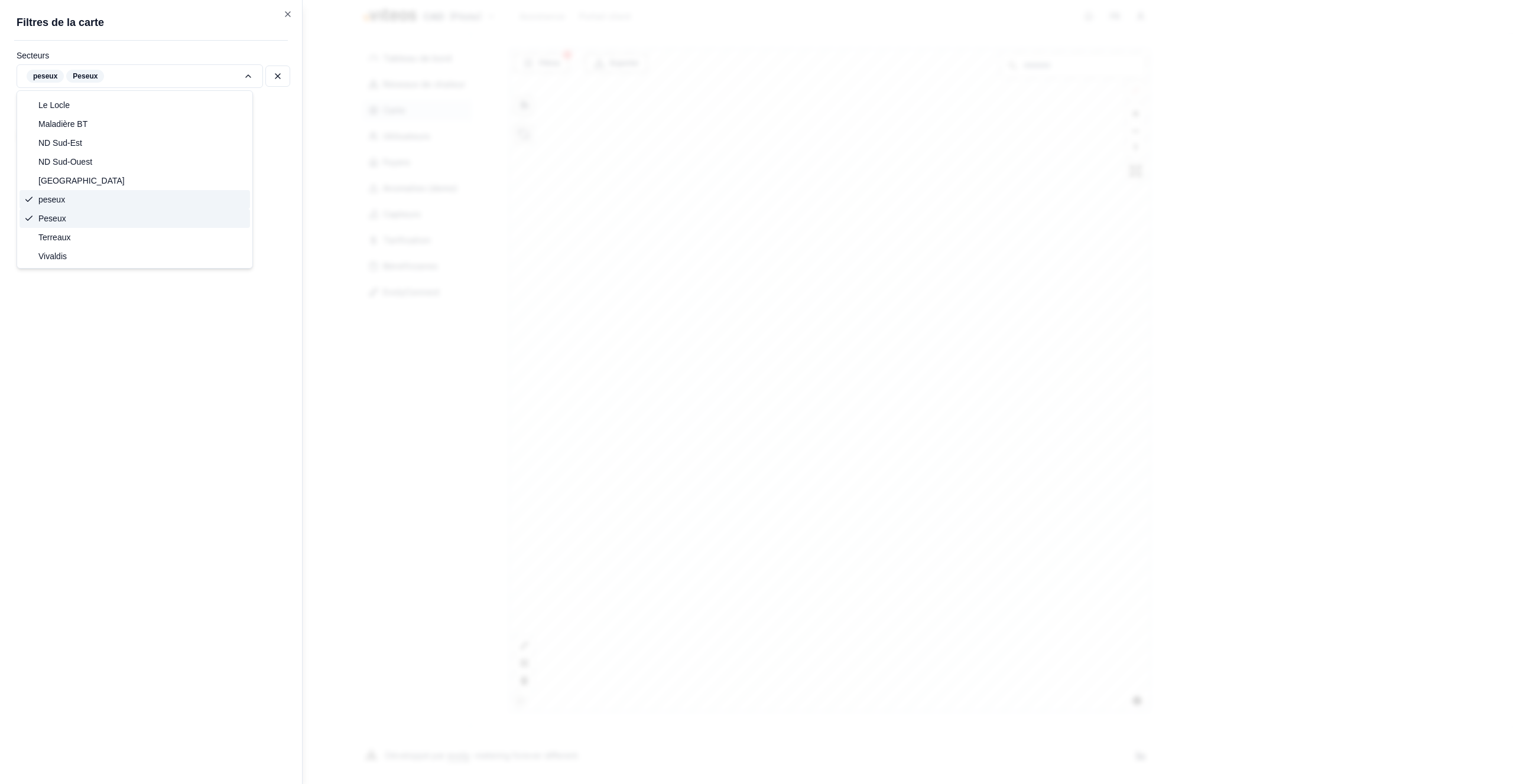
click at [51, 214] on span "Peseux" at bounding box center [52, 218] width 27 height 12
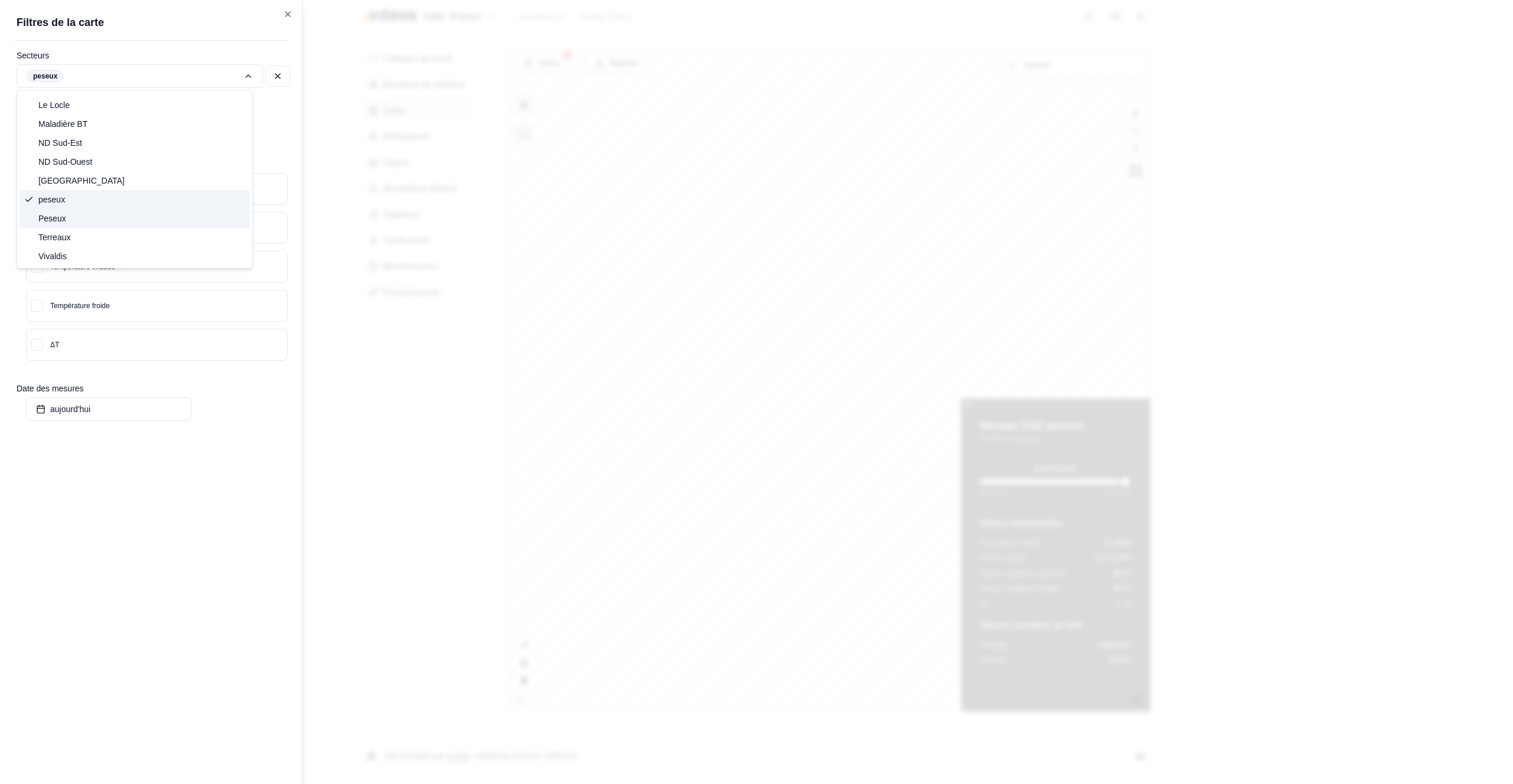
click at [56, 199] on span "peseux" at bounding box center [51, 200] width 26 height 12
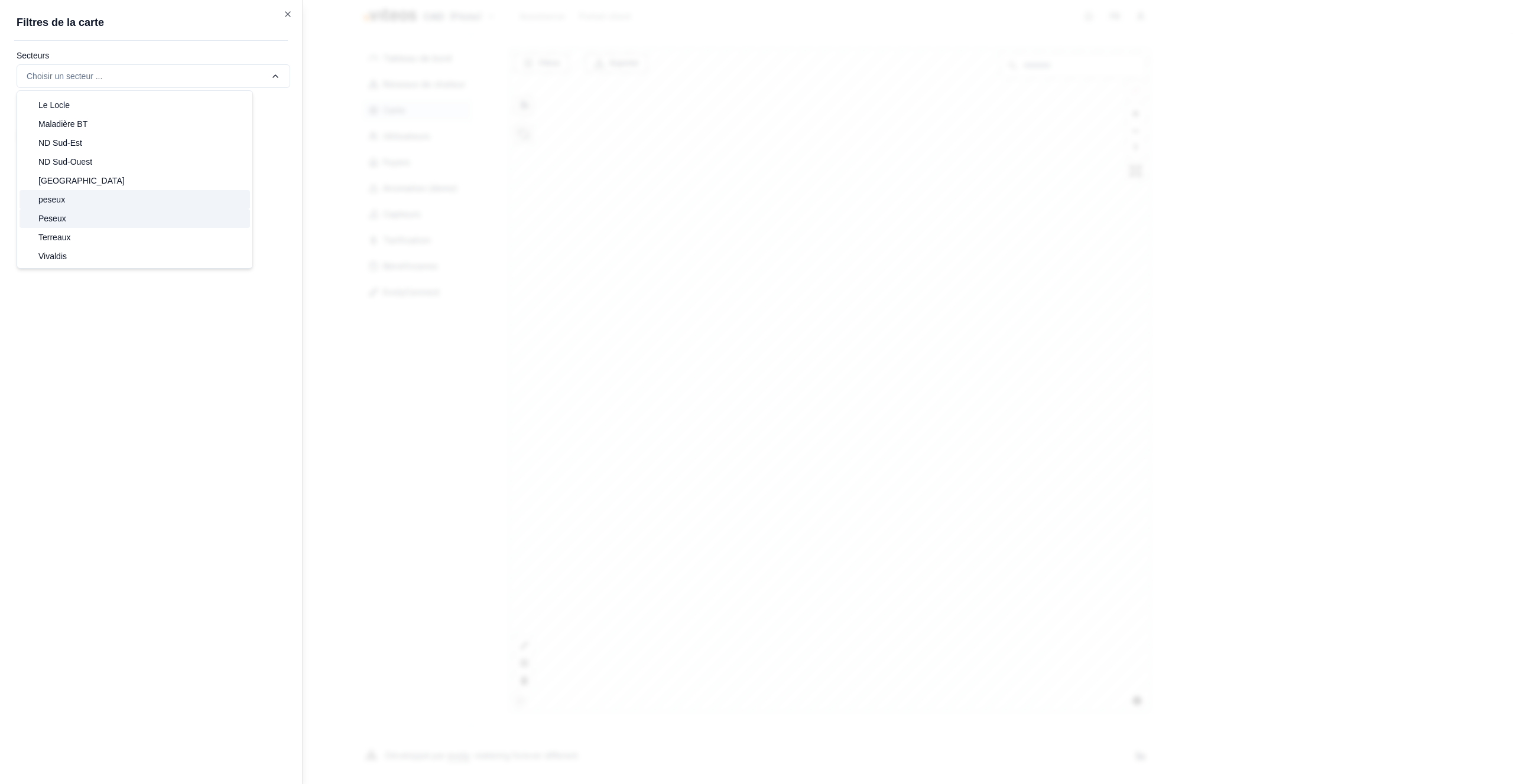
click at [55, 218] on span "Peseux" at bounding box center [52, 218] width 27 height 12
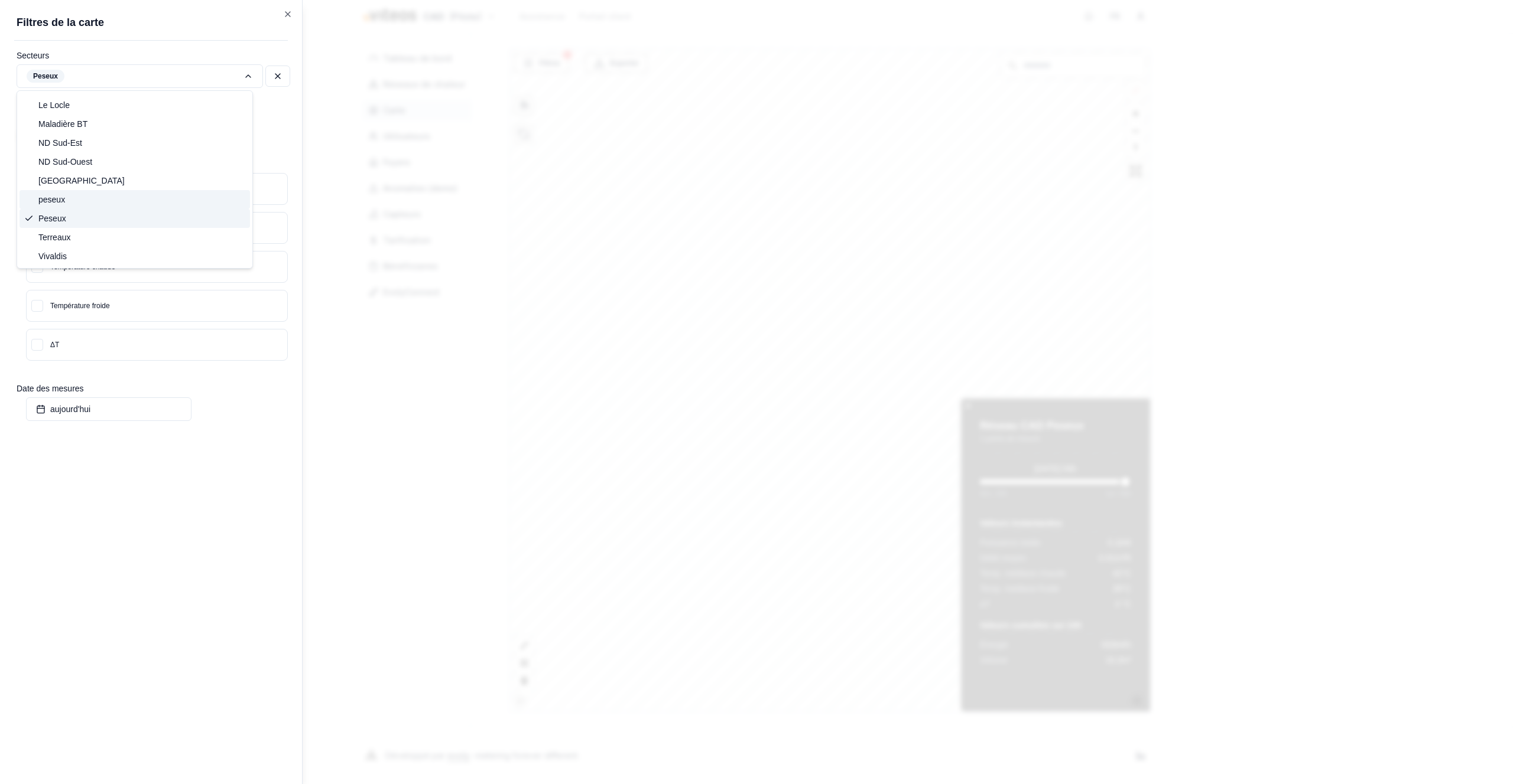
click at [59, 216] on span "Peseux" at bounding box center [52, 218] width 27 height 12
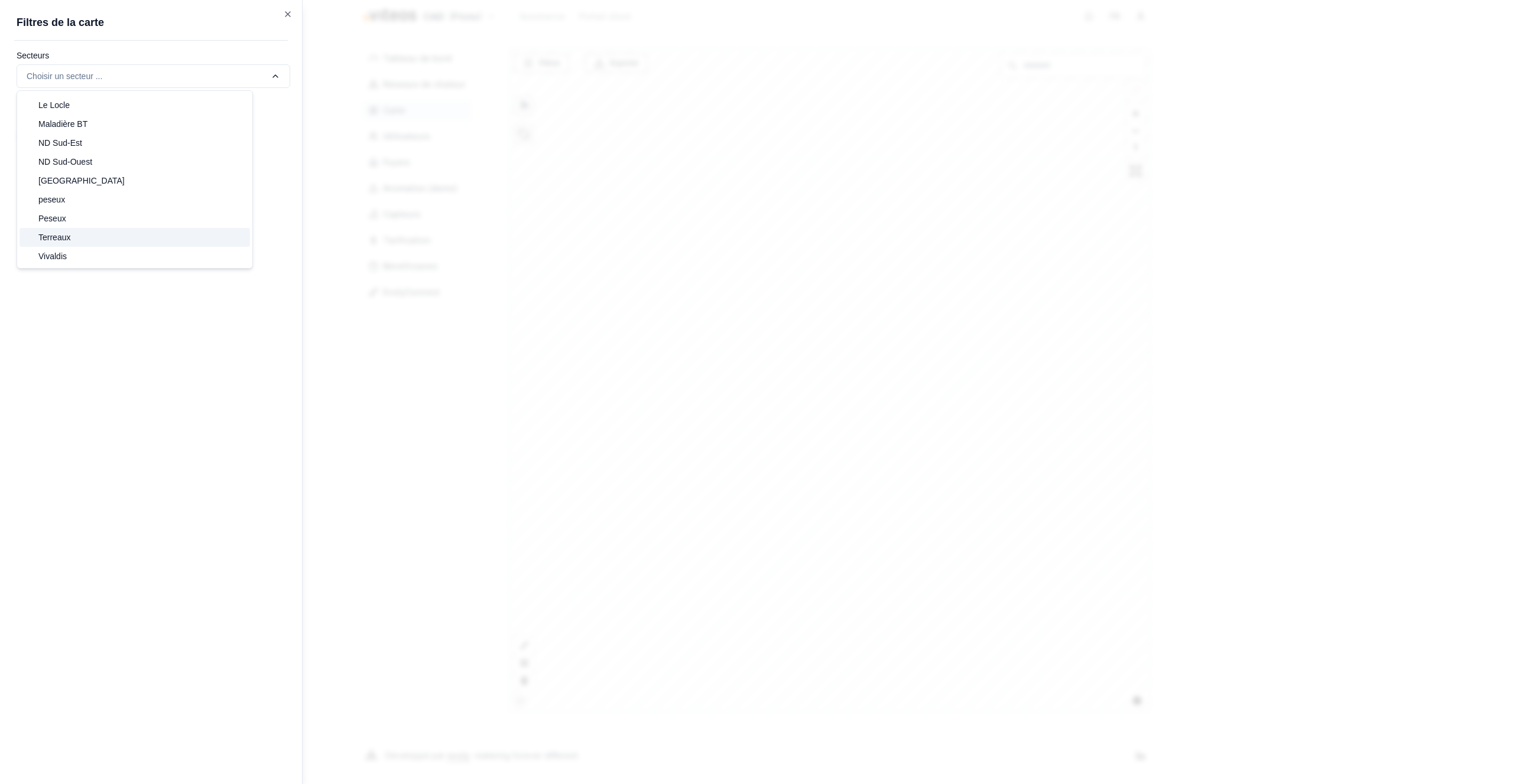
click at [62, 236] on span "Terreaux" at bounding box center [54, 238] width 32 height 12
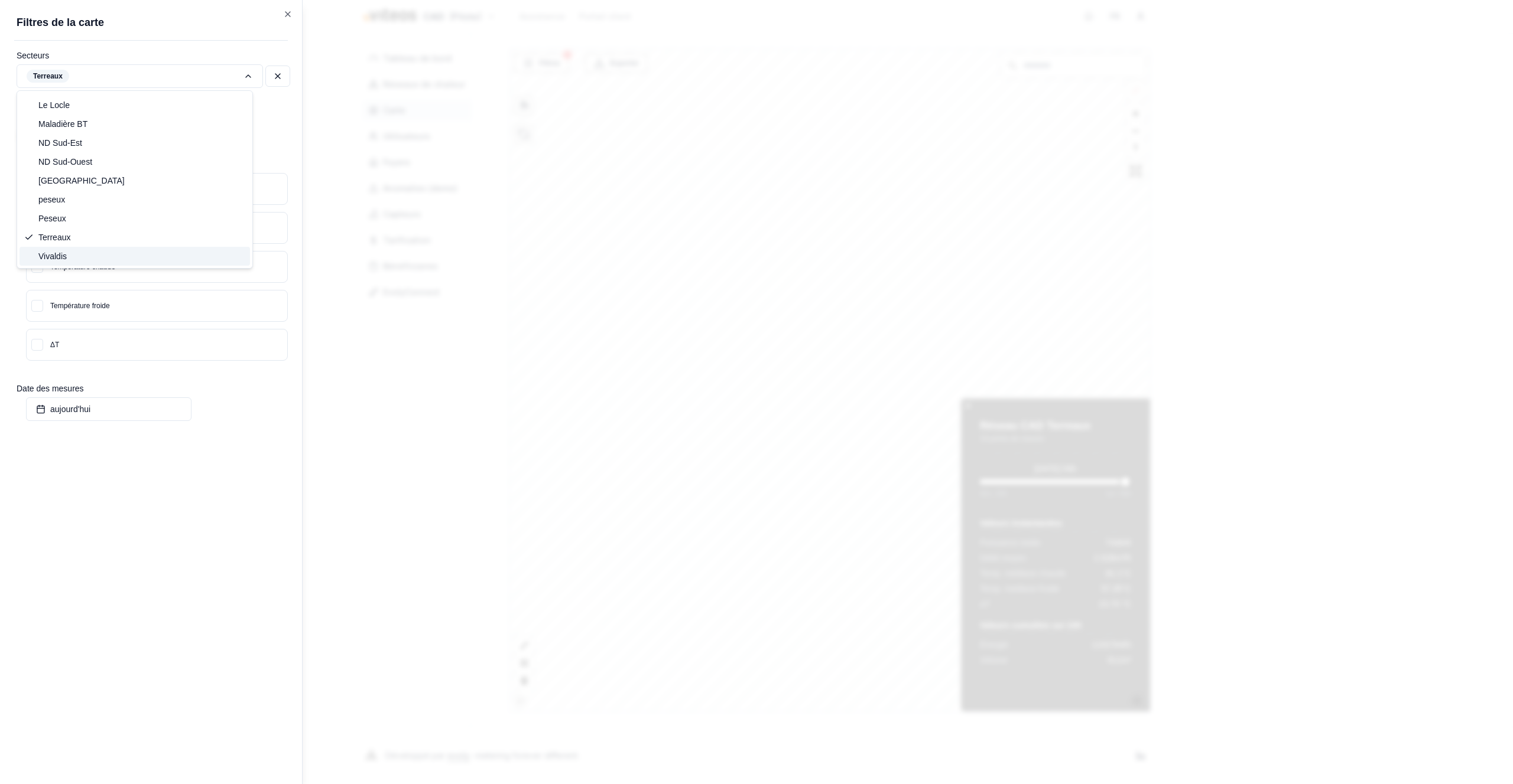
click at [63, 254] on span "Vivaldis" at bounding box center [52, 256] width 28 height 12
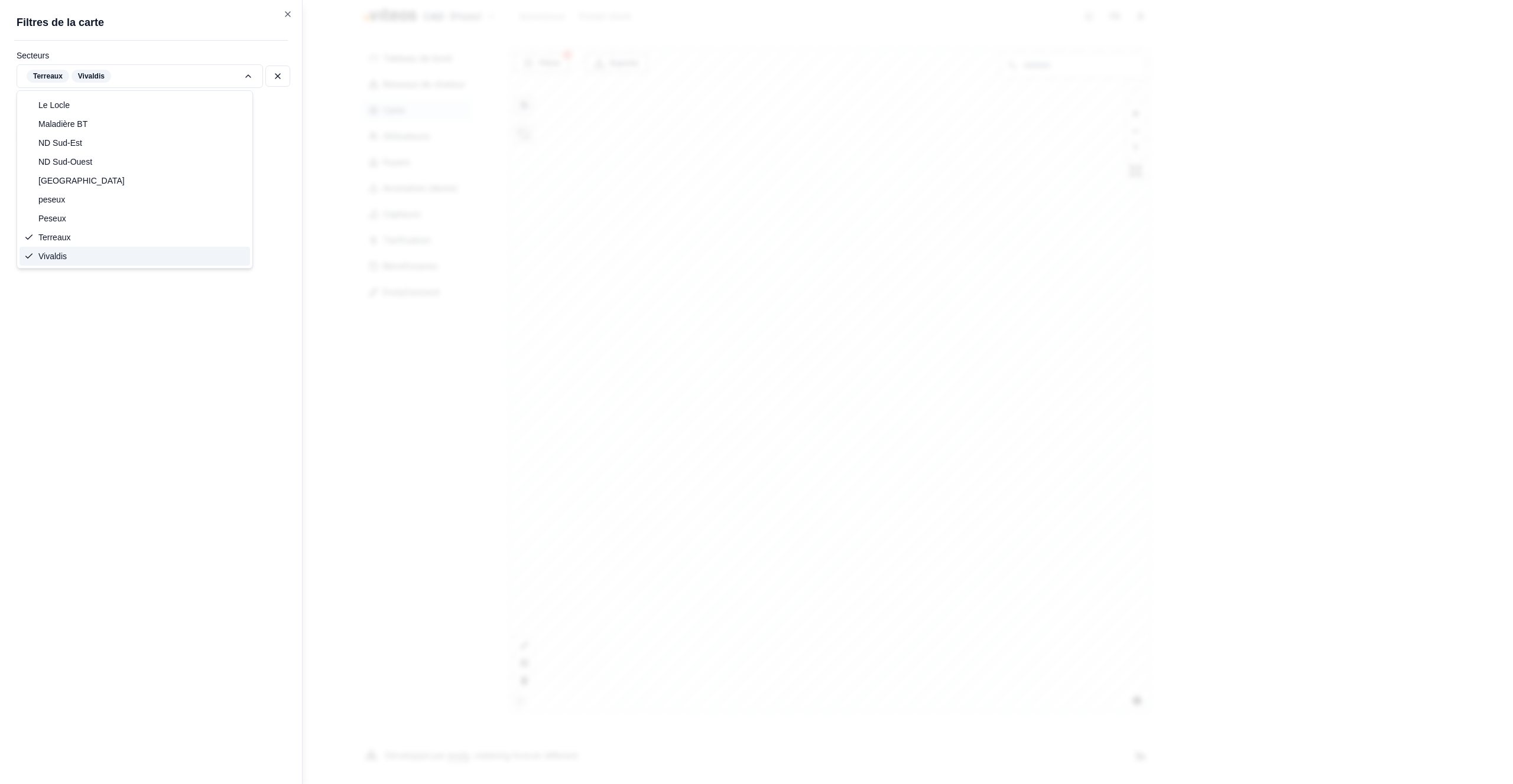
click at [63, 254] on span "Vivaldis" at bounding box center [52, 256] width 28 height 12
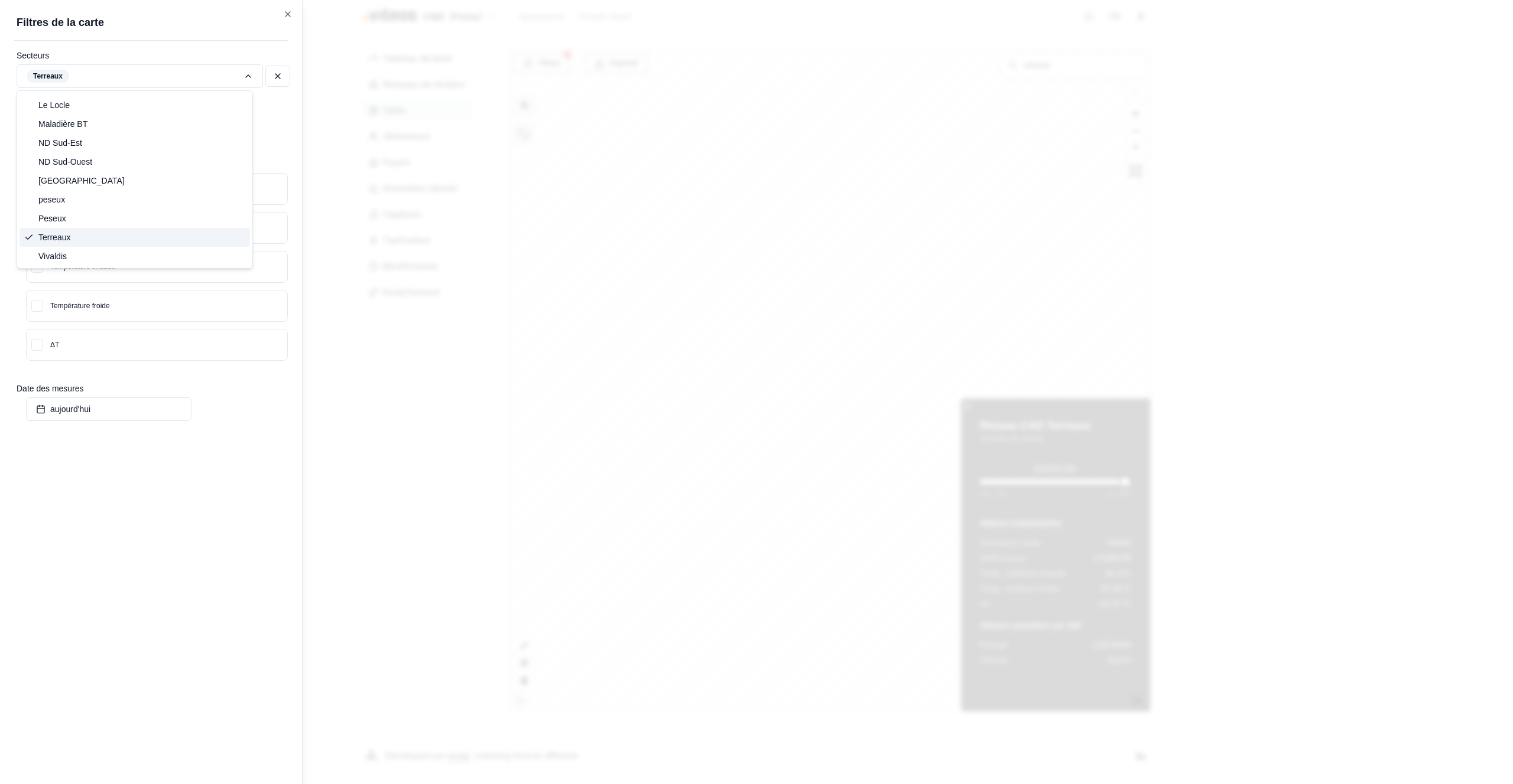
click at [69, 241] on span "Terreaux" at bounding box center [54, 238] width 32 height 12
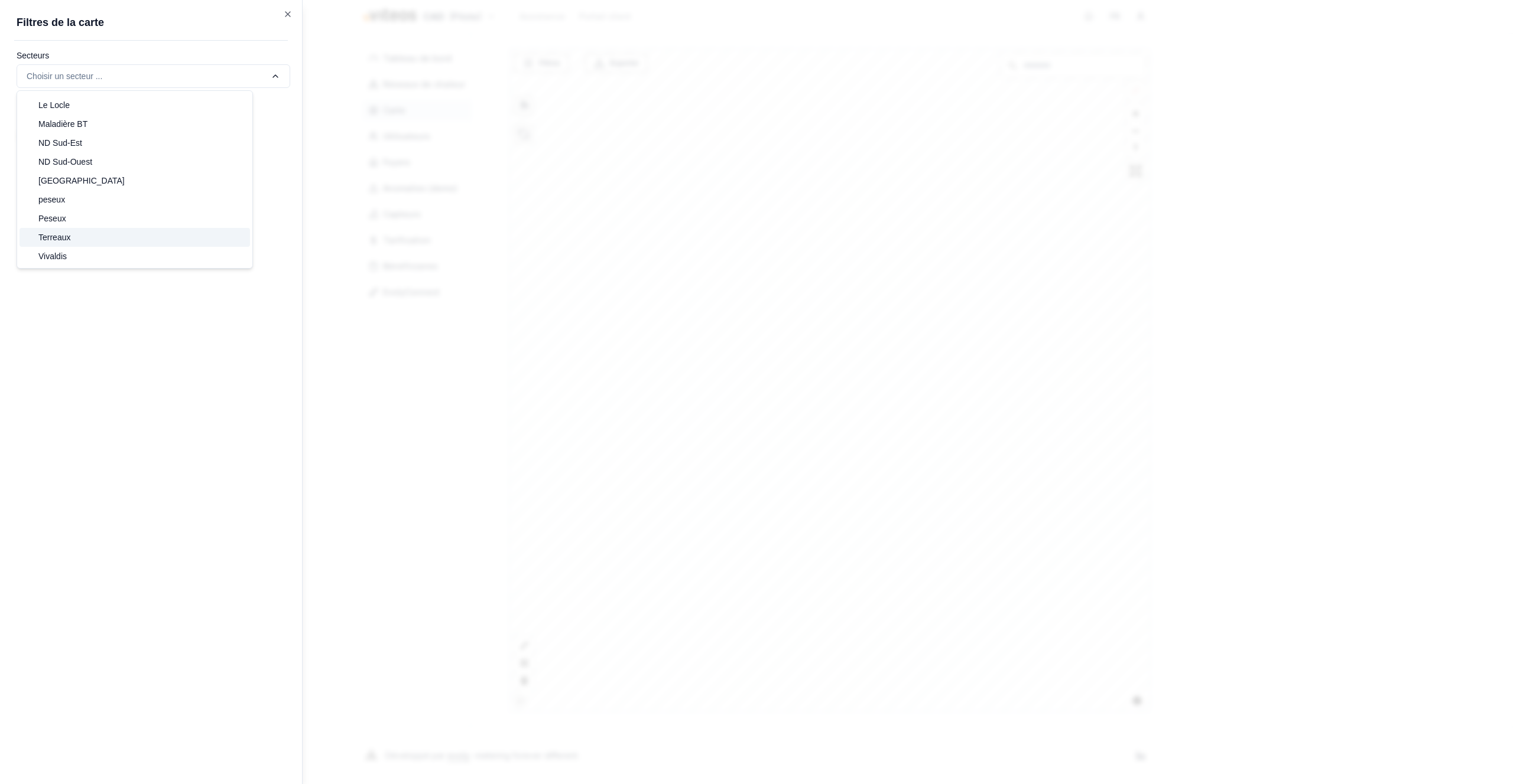
click at [69, 241] on span "Terreaux" at bounding box center [54, 238] width 32 height 12
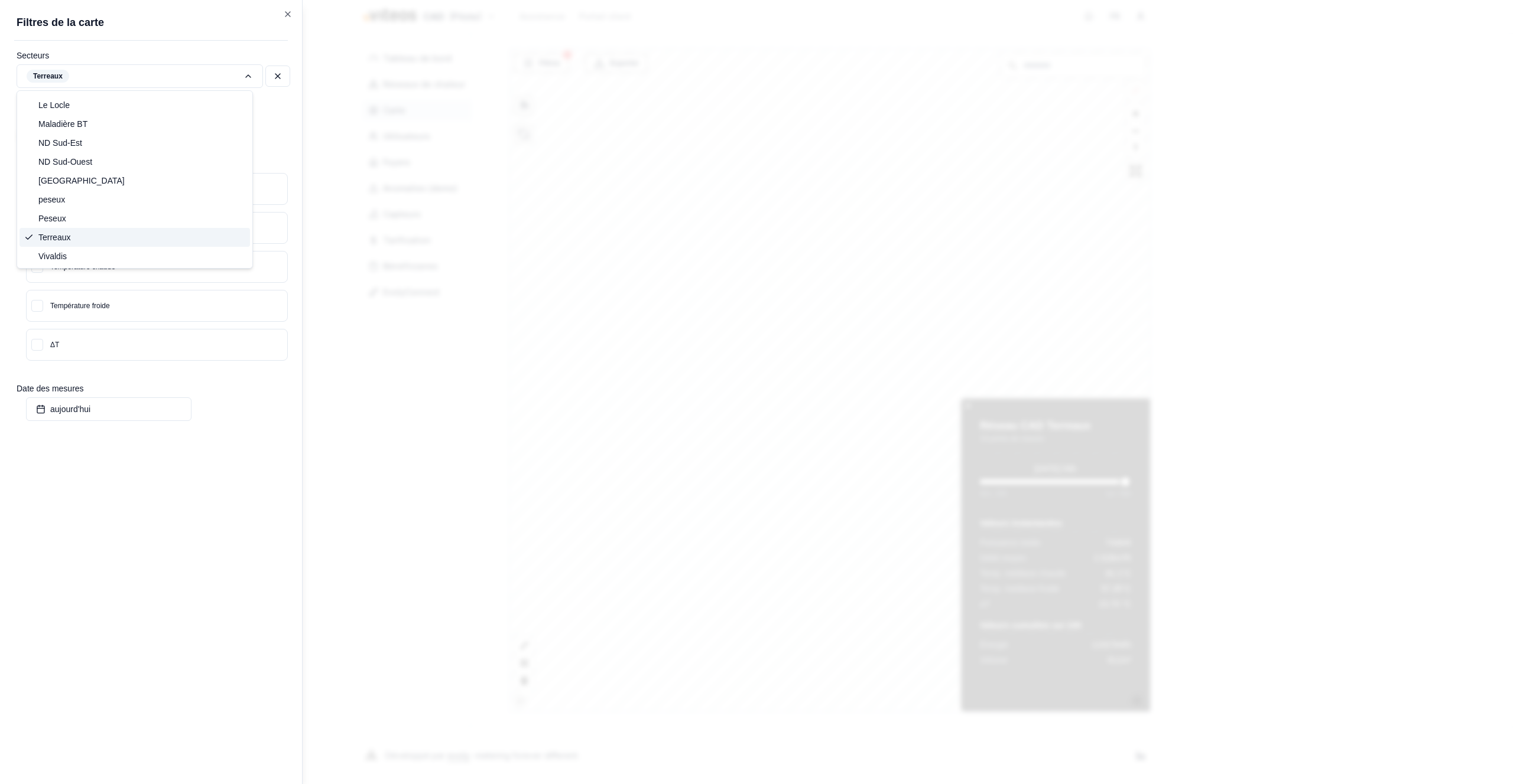
click at [69, 241] on span "Terreaux" at bounding box center [54, 238] width 32 height 12
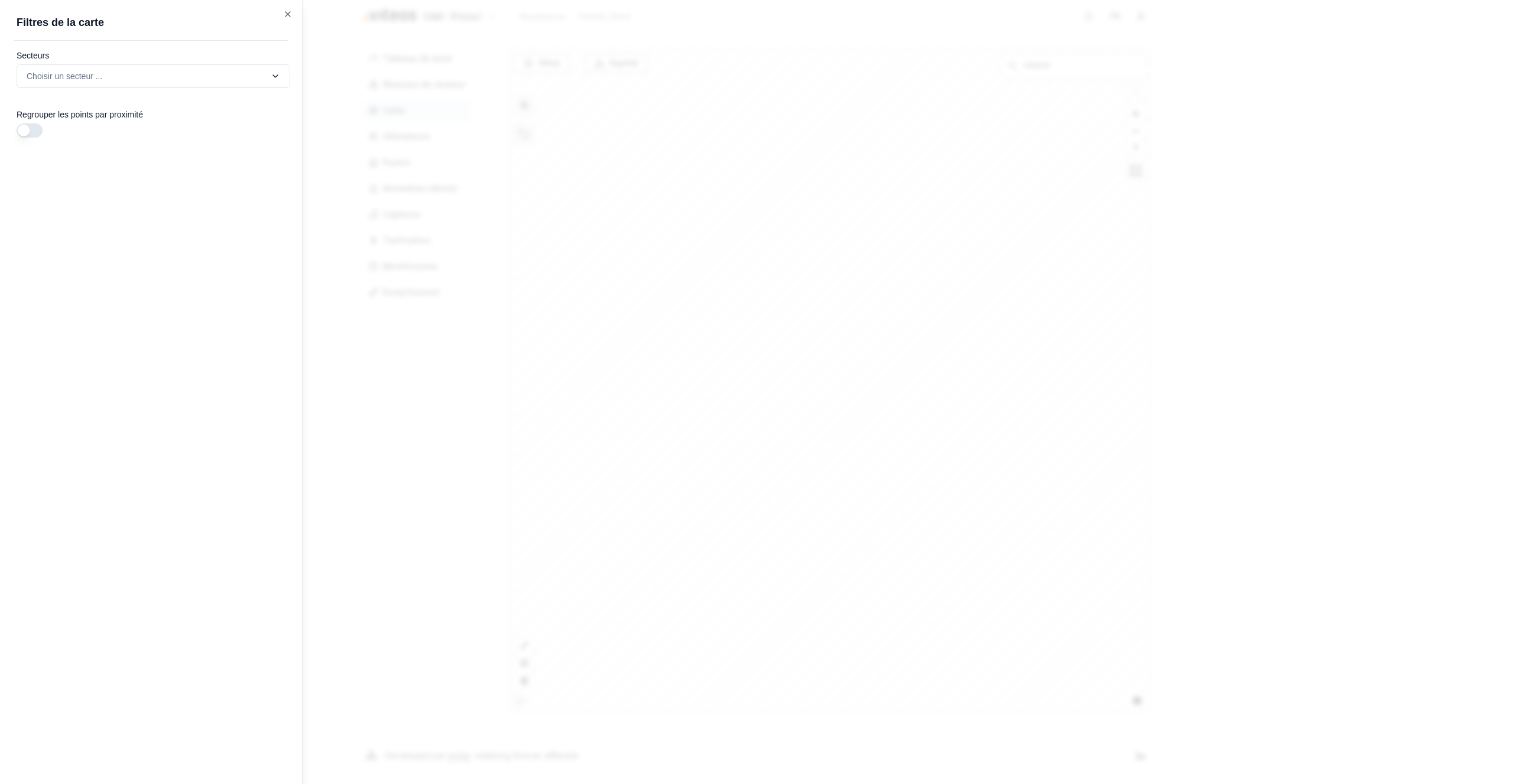
click at [508, 53] on div "Filtres © Mapbox © OpenStreetMap Improve this map Exporter Filtres de la carte …" at bounding box center [829, 380] width 643 height 665
click at [291, 12] on icon "button" at bounding box center [288, 15] width 10 height 10
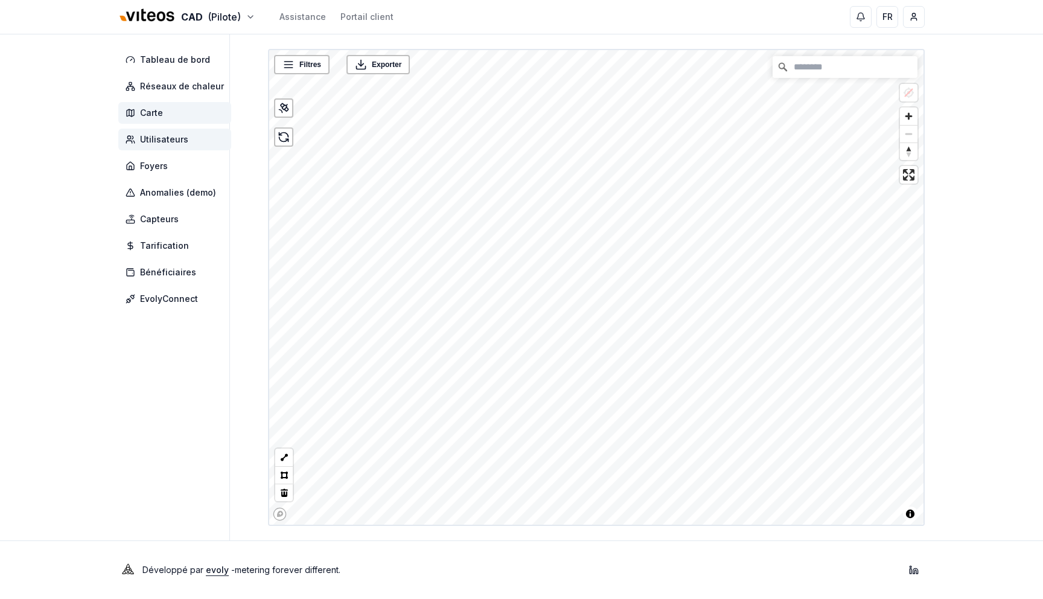
click at [187, 141] on span "Utilisateurs" at bounding box center [174, 140] width 113 height 22
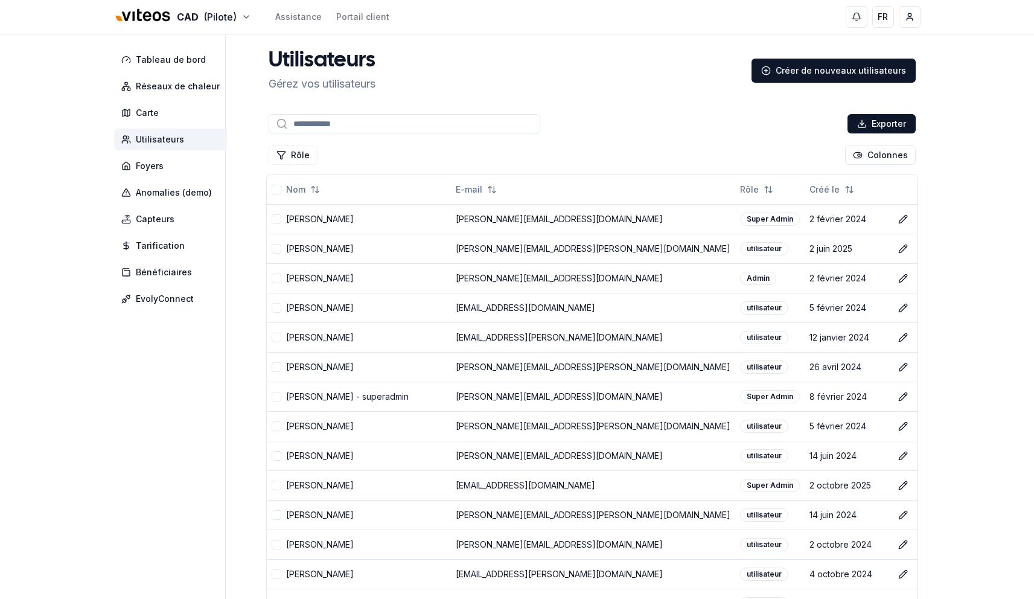
click at [389, 133] on div "Exporter" at bounding box center [592, 124] width 652 height 24
click at [392, 129] on input at bounding box center [405, 123] width 272 height 19
type input "*"
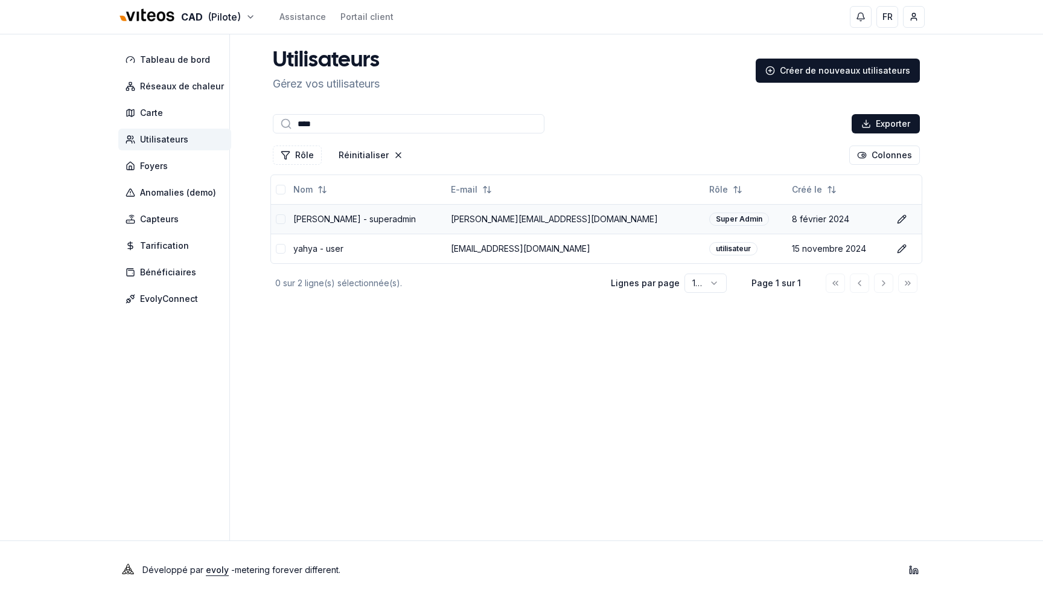
type input "****"
click at [503, 217] on td "[PERSON_NAME][EMAIL_ADDRESS][DOMAIN_NAME]" at bounding box center [575, 219] width 258 height 30
copy td "[PERSON_NAME][EMAIL_ADDRESS][DOMAIN_NAME]"
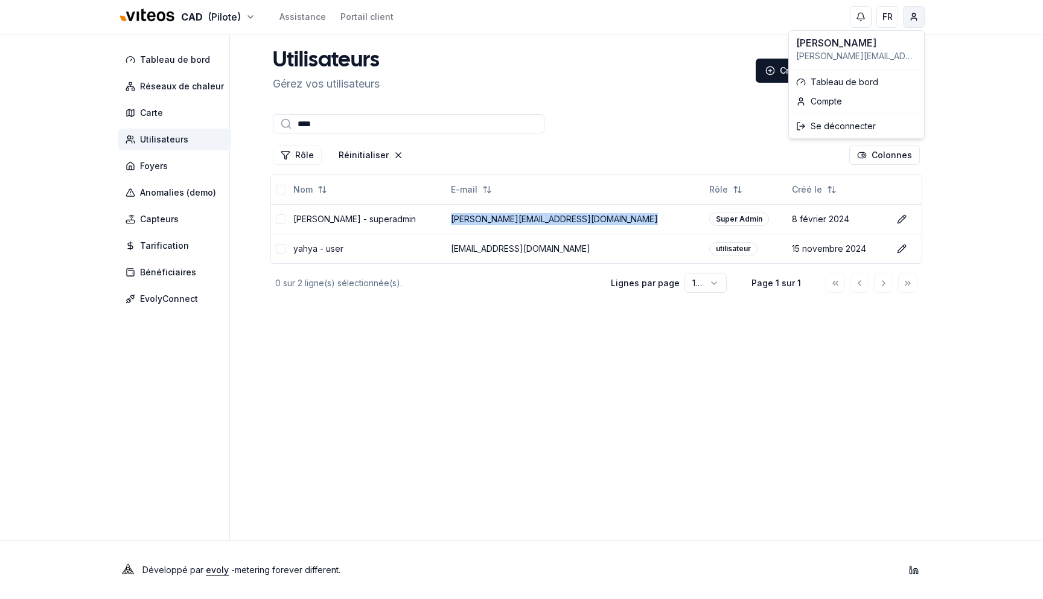
click at [905, 19] on html "CAD (Pilote) Assistance Portail client FR [PERSON_NAME] de bord Réseaux de chal…" at bounding box center [521, 299] width 1043 height 599
click at [819, 121] on div "Se déconnecter" at bounding box center [856, 125] width 130 height 19
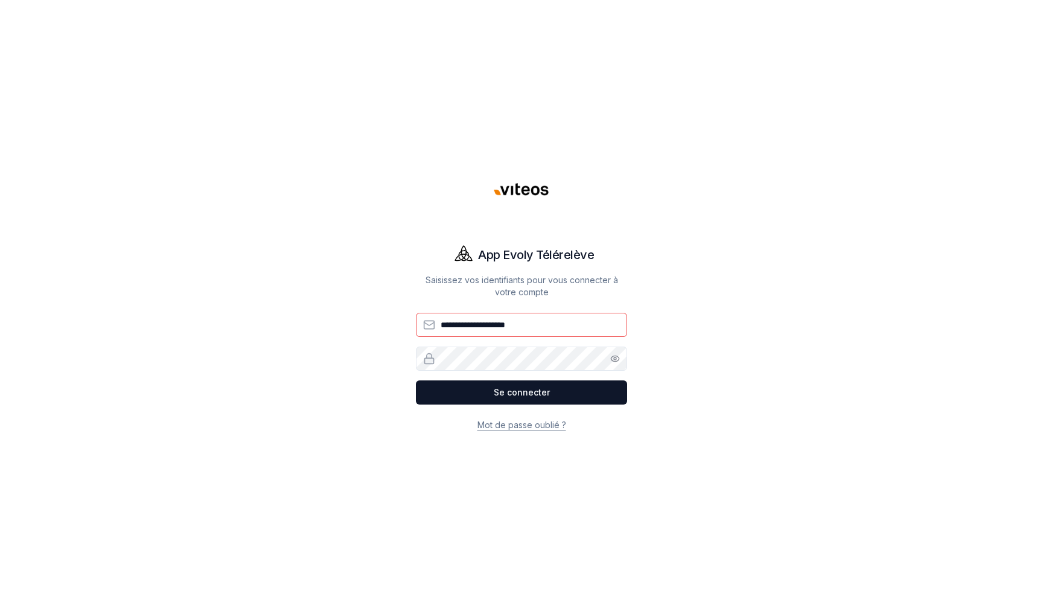
click at [515, 316] on input "**********" at bounding box center [521, 325] width 211 height 24
click at [517, 317] on input "**********" at bounding box center [521, 325] width 211 height 24
click at [511, 323] on input "**********" at bounding box center [521, 325] width 211 height 24
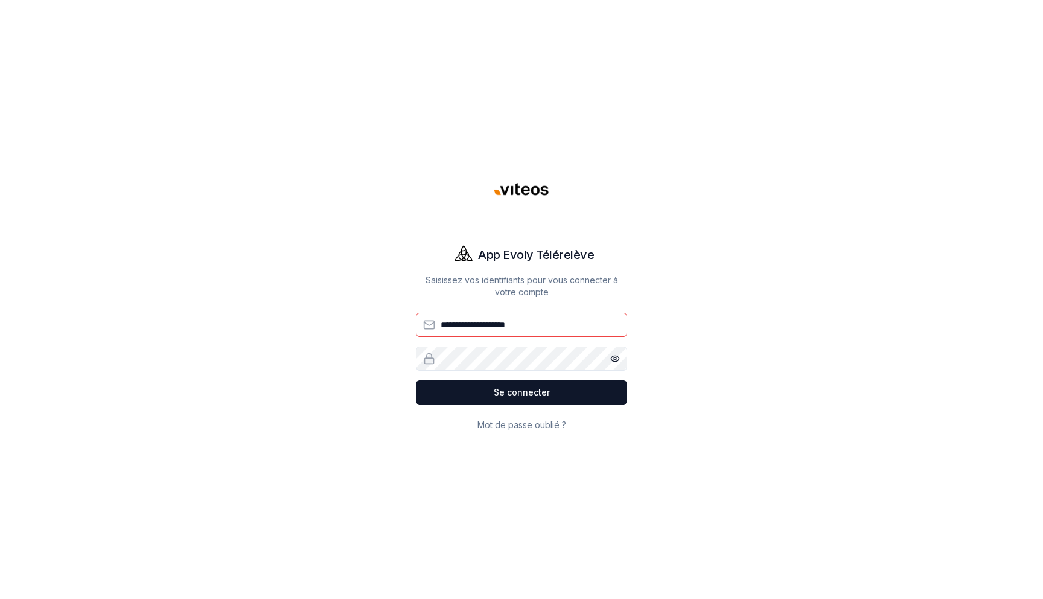
click at [511, 323] on input "**********" at bounding box center [521, 325] width 211 height 24
type input "**********"
click at [506, 387] on button "Se connecter" at bounding box center [521, 392] width 211 height 24
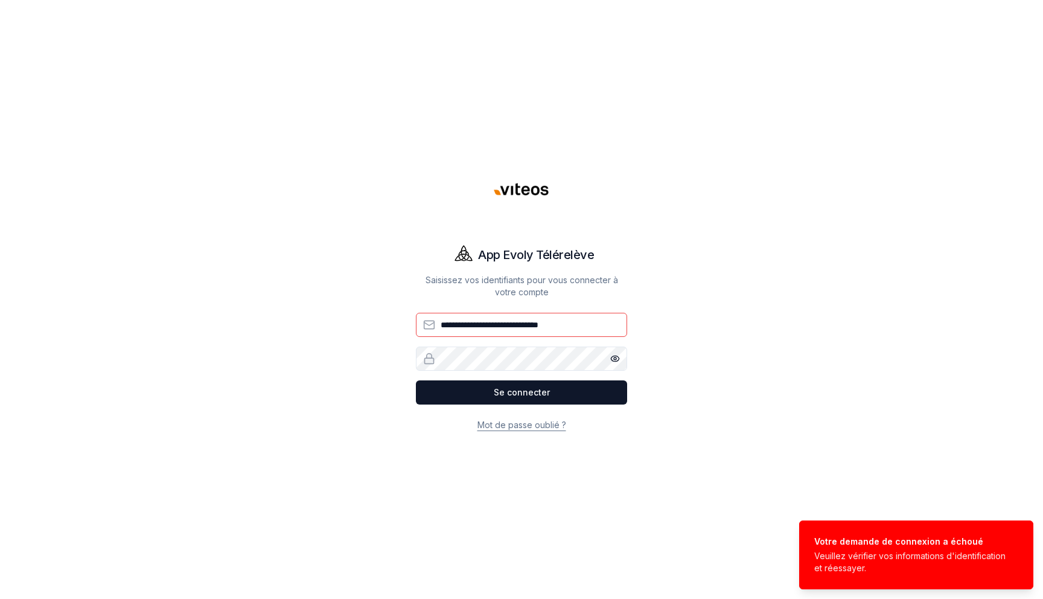
click at [614, 357] on circle "button" at bounding box center [615, 358] width 2 height 2
click at [416, 380] on button "Se connecter" at bounding box center [521, 392] width 211 height 24
